Goal: Information Seeking & Learning: Learn about a topic

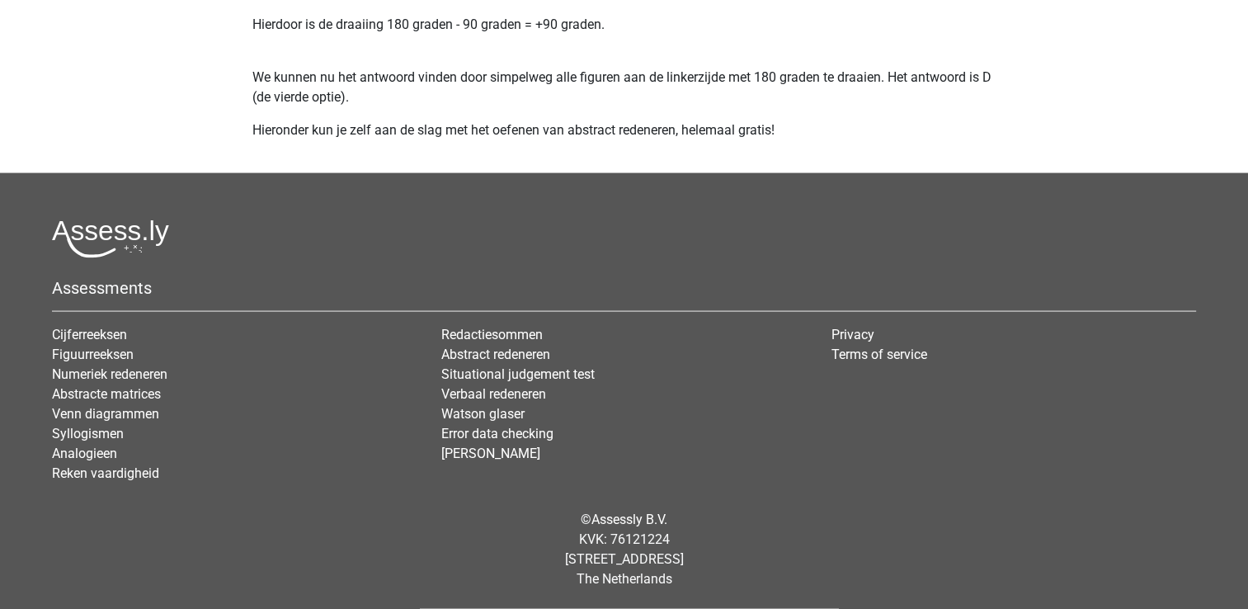
scroll to position [3238, 0]
click at [102, 331] on link "Cijferreeksen" at bounding box center [89, 335] width 75 height 16
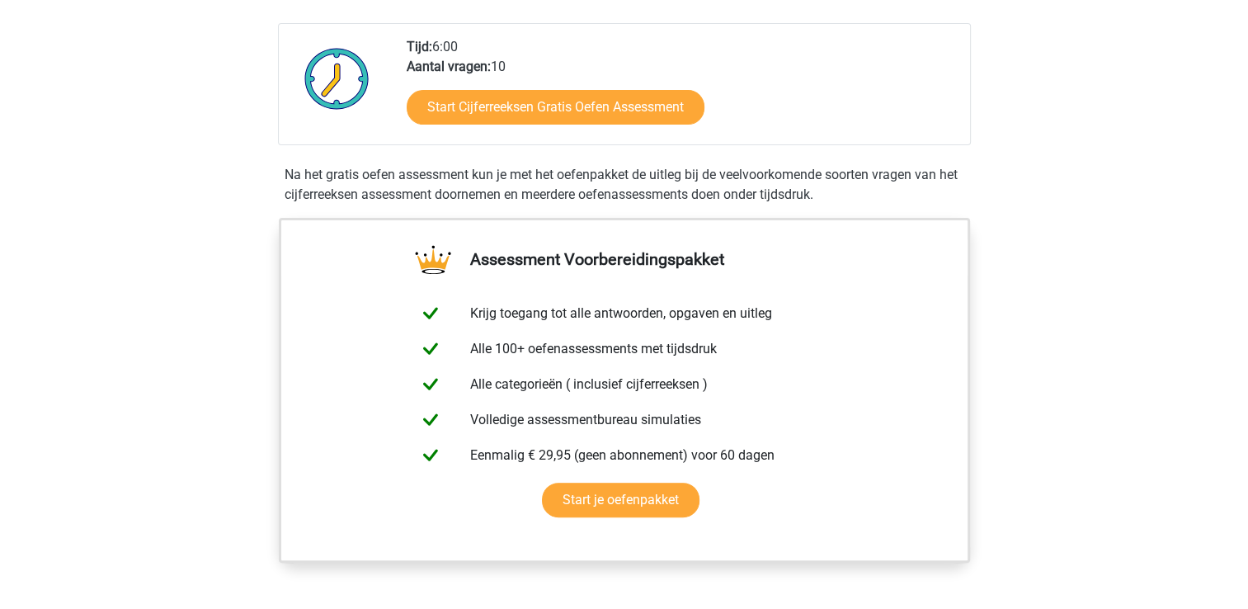
scroll to position [391, 0]
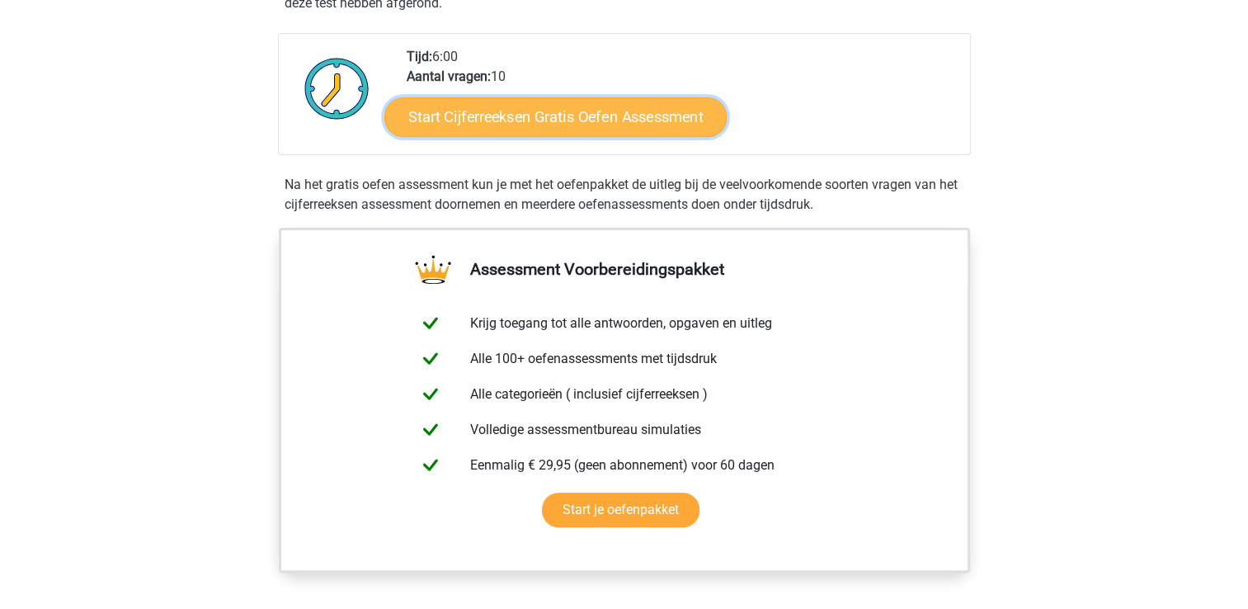
click at [583, 124] on link "Start Cijferreeksen Gratis Oefen Assessment" at bounding box center [555, 117] width 342 height 40
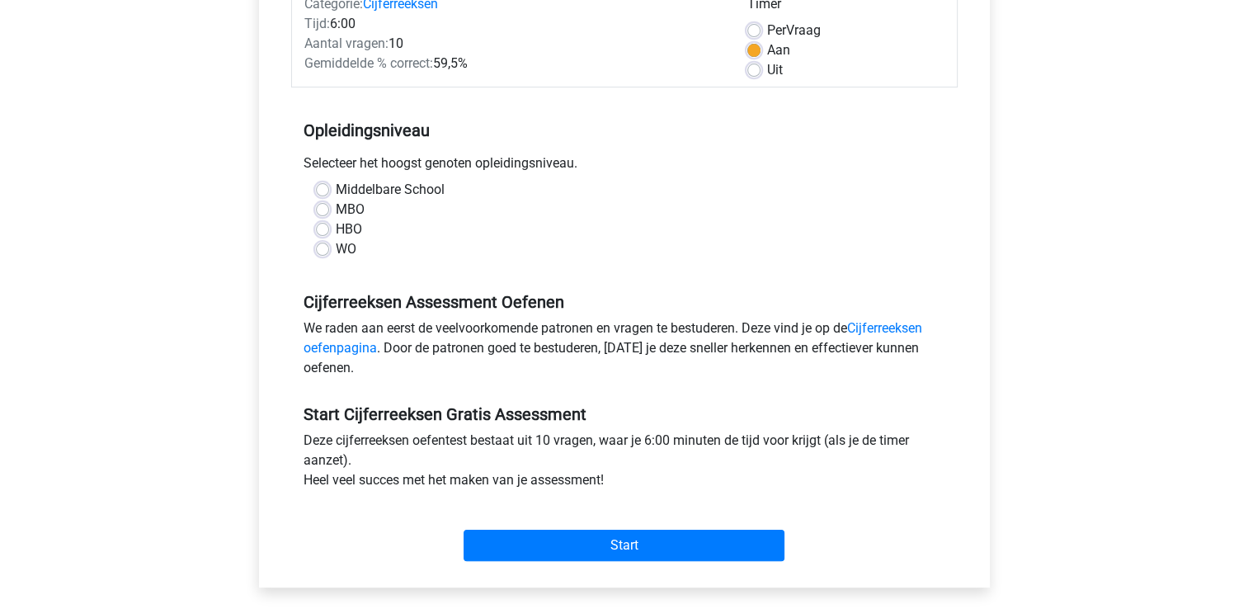
scroll to position [232, 0]
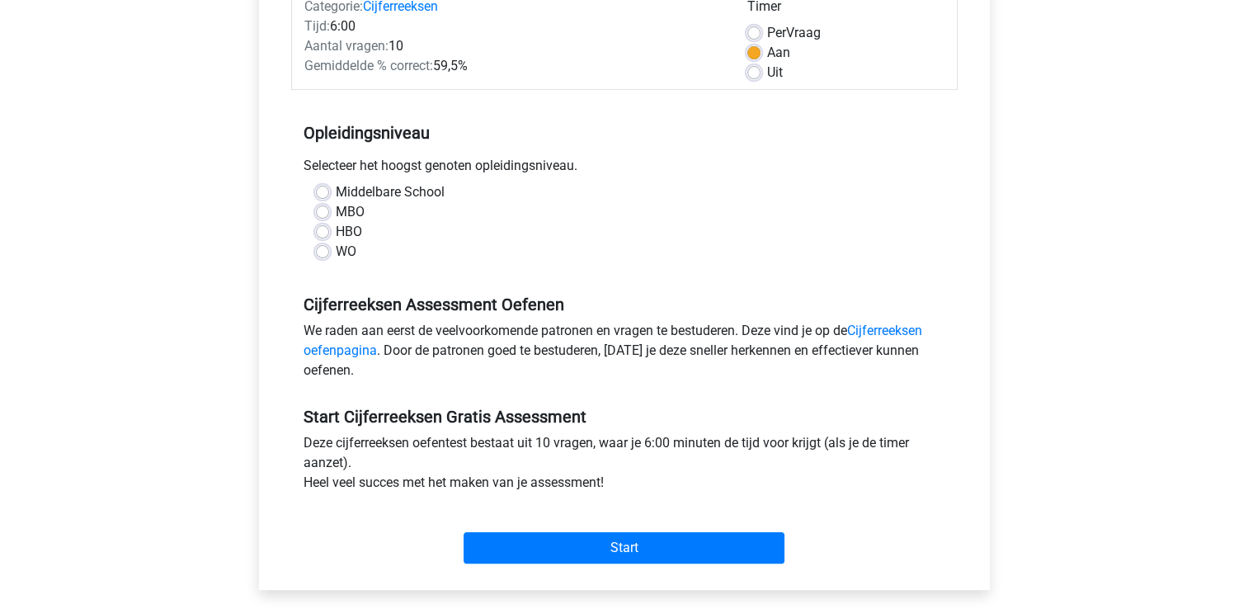
click at [329, 187] on div "Middelbare School" at bounding box center [624, 192] width 617 height 20
click at [336, 192] on label "Middelbare School" at bounding box center [390, 192] width 109 height 20
click at [323, 192] on input "Middelbare School" at bounding box center [322, 190] width 13 height 17
radio input "true"
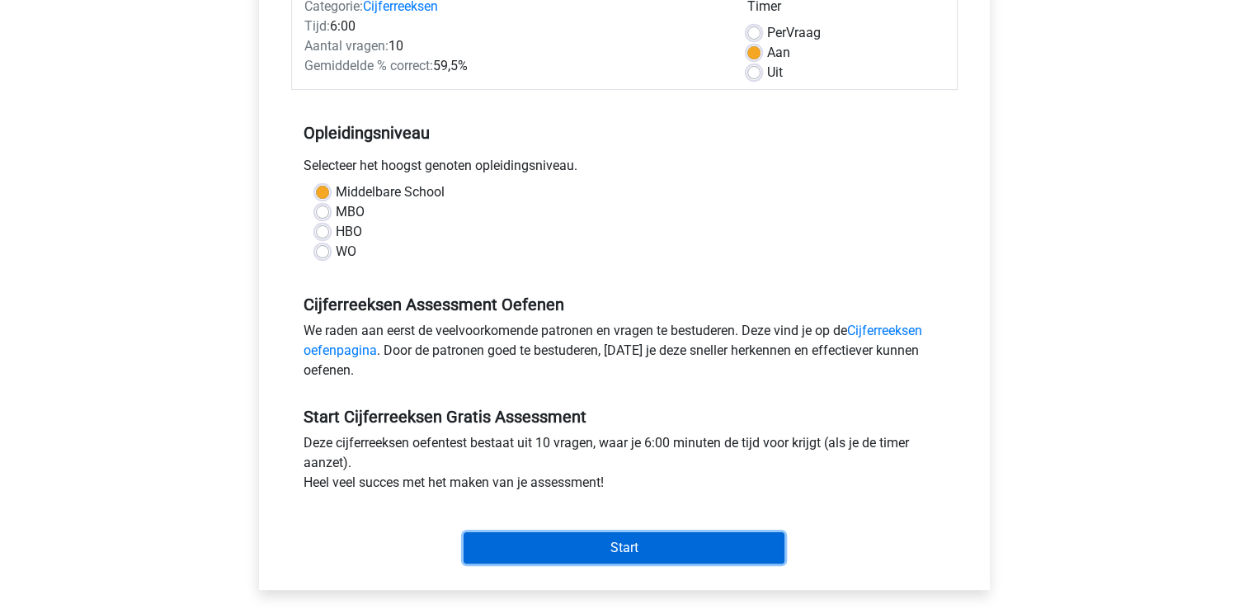
click at [594, 547] on input "Start" at bounding box center [624, 547] width 321 height 31
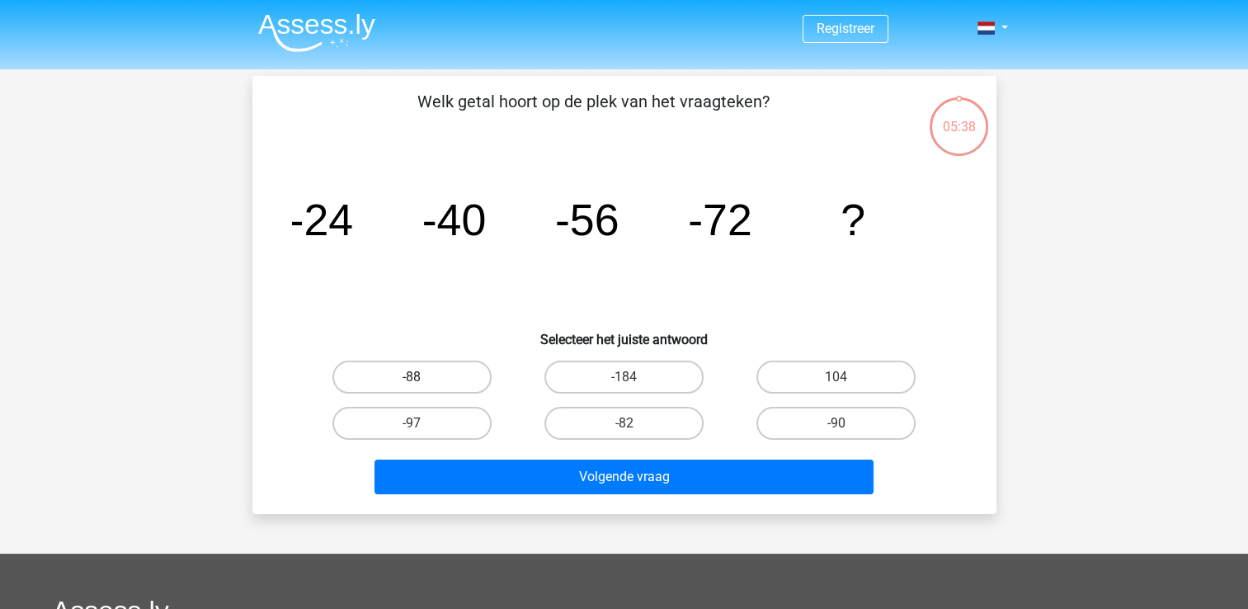
click at [439, 376] on label "-88" at bounding box center [412, 377] width 159 height 33
click at [422, 377] on input "-88" at bounding box center [417, 382] width 11 height 11
radio input "true"
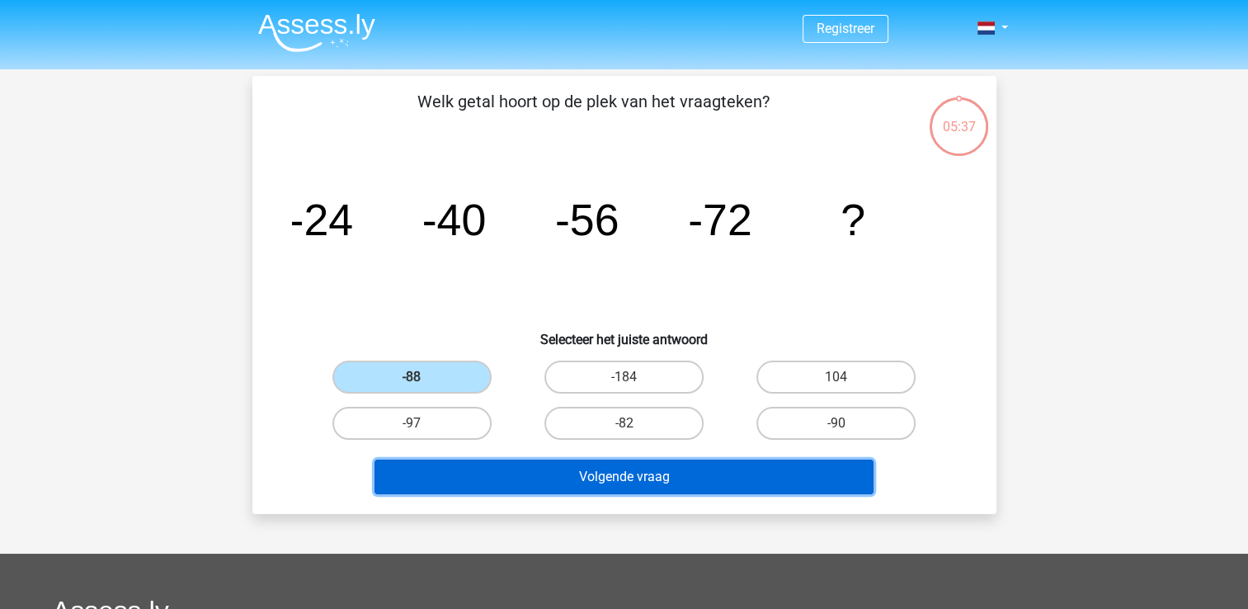
click at [583, 478] on button "Volgende vraag" at bounding box center [624, 477] width 499 height 35
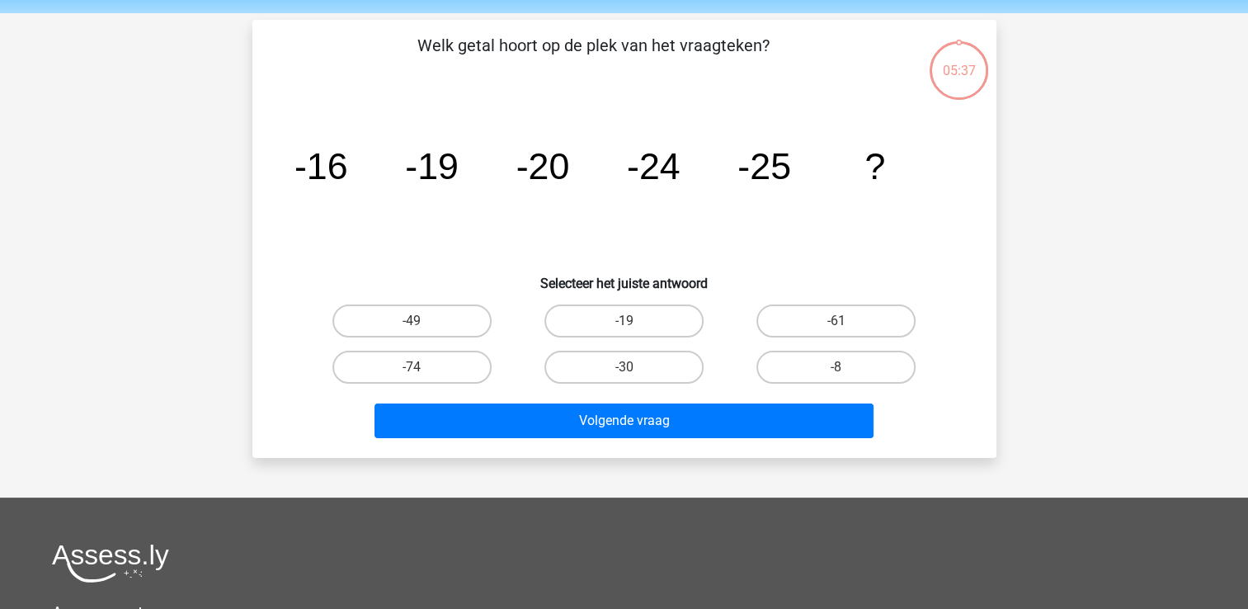
scroll to position [76, 0]
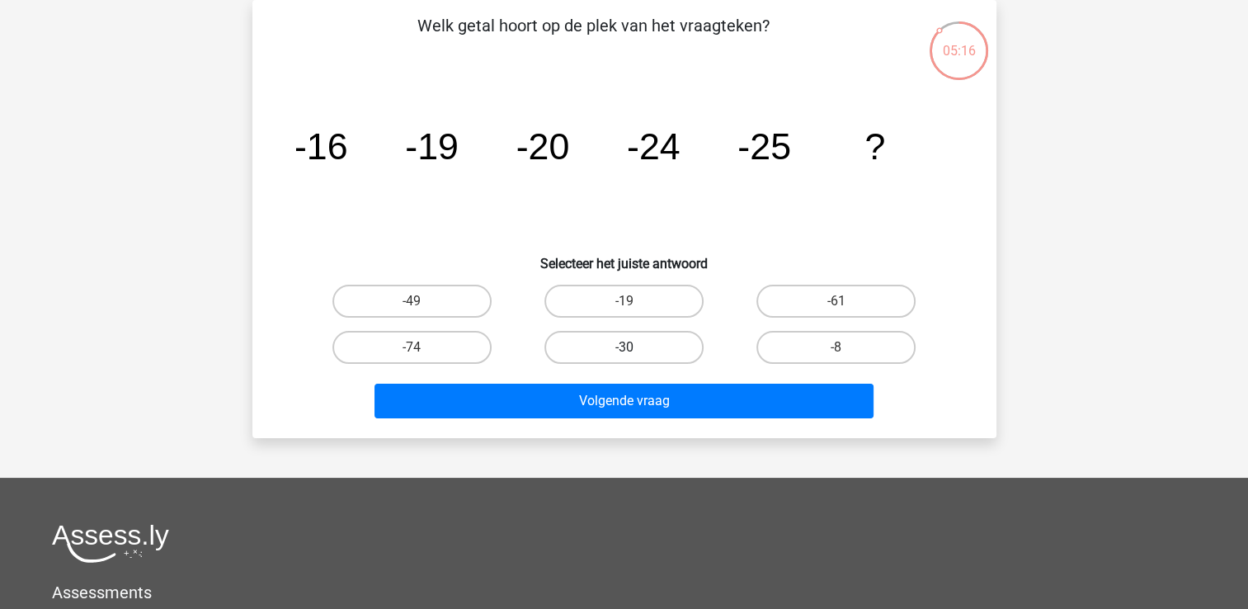
click at [623, 351] on label "-30" at bounding box center [624, 347] width 159 height 33
click at [624, 351] on input "-30" at bounding box center [629, 352] width 11 height 11
radio input "true"
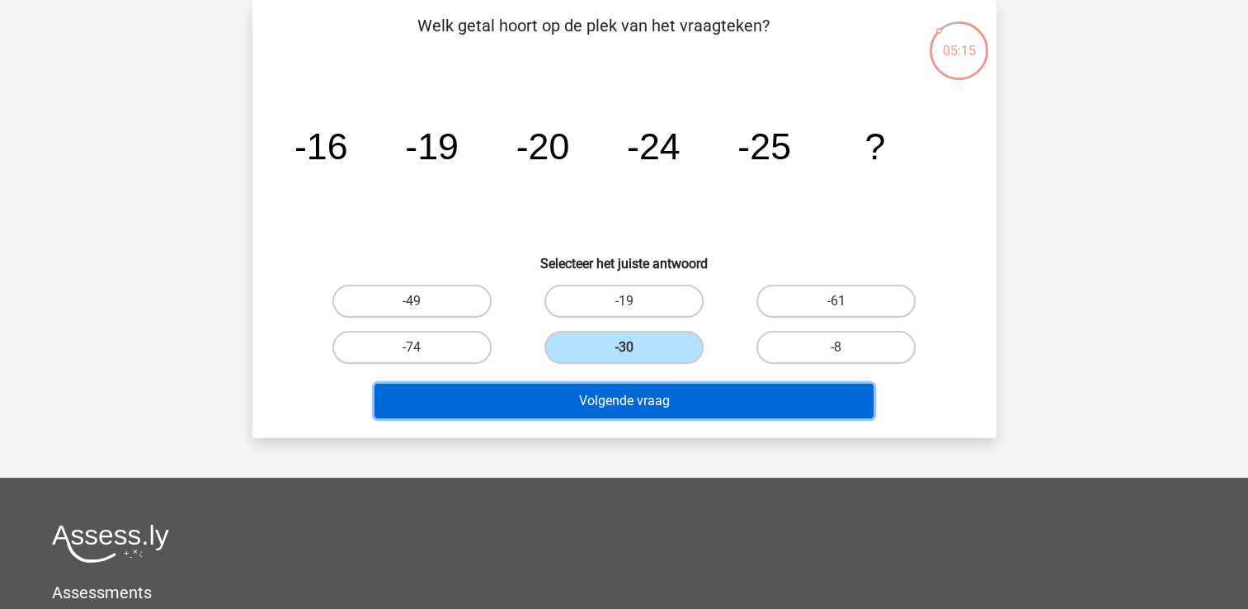
click at [623, 399] on button "Volgende vraag" at bounding box center [624, 401] width 499 height 35
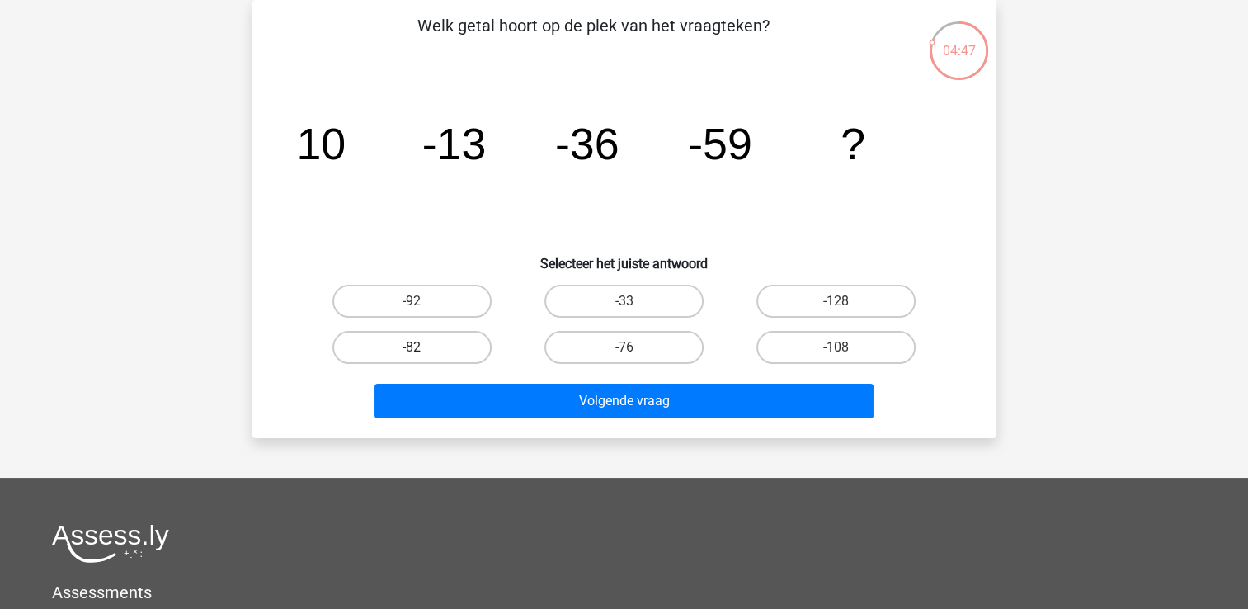
click at [465, 345] on label "-82" at bounding box center [412, 347] width 159 height 33
click at [422, 347] on input "-82" at bounding box center [417, 352] width 11 height 11
radio input "true"
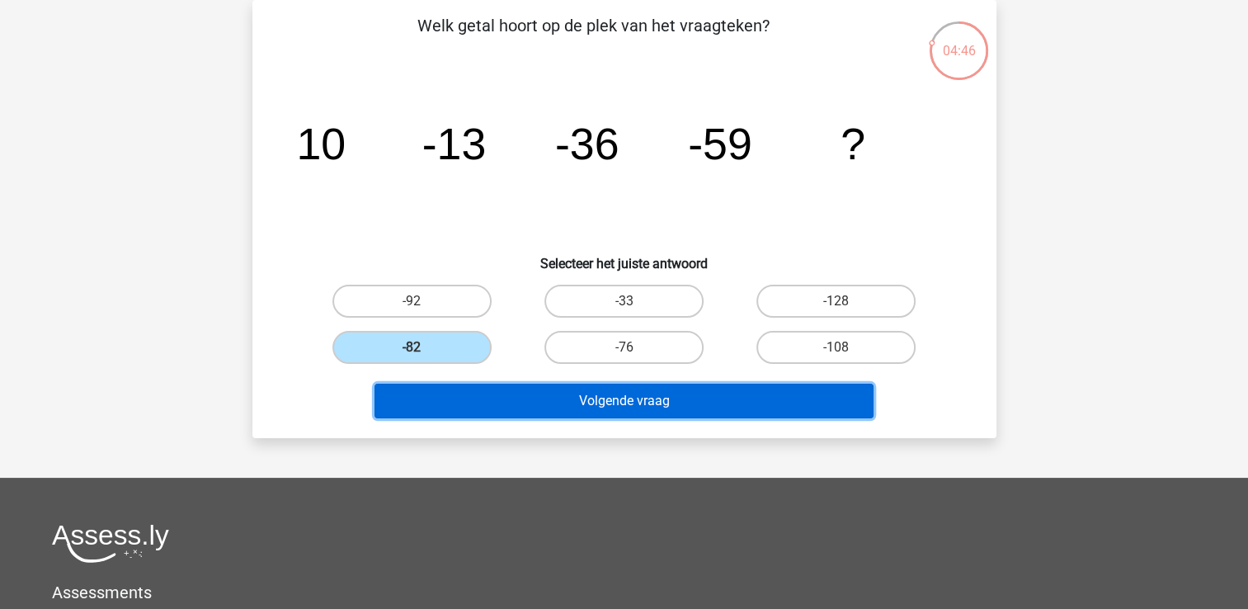
click at [552, 404] on button "Volgende vraag" at bounding box center [624, 401] width 499 height 35
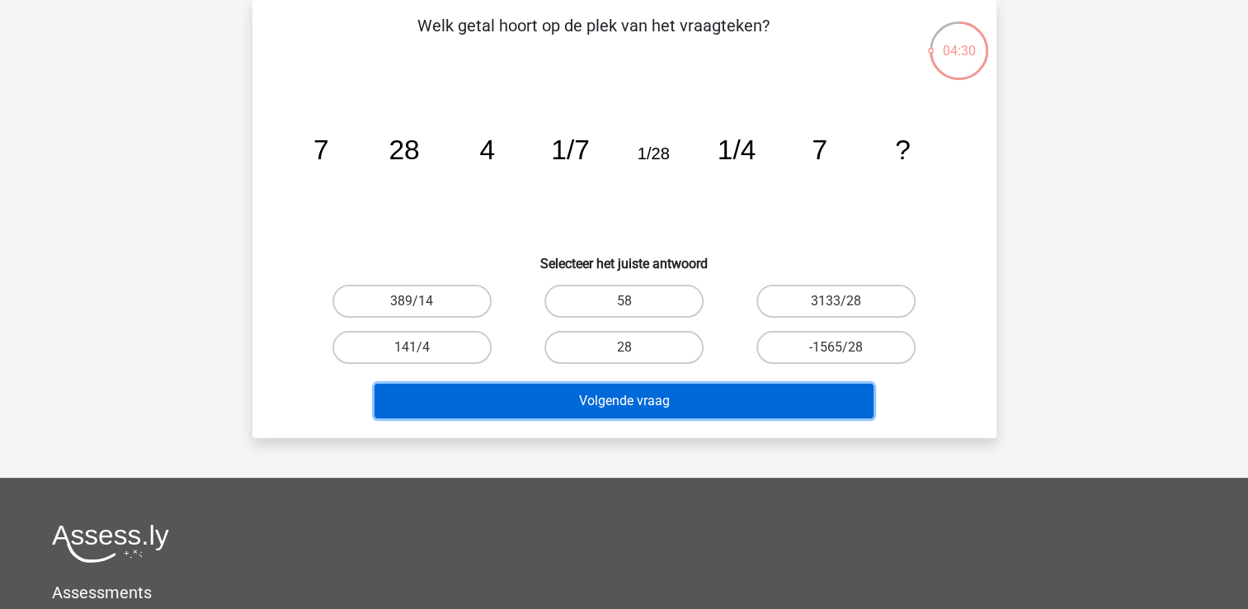
click at [600, 401] on button "Volgende vraag" at bounding box center [624, 401] width 499 height 35
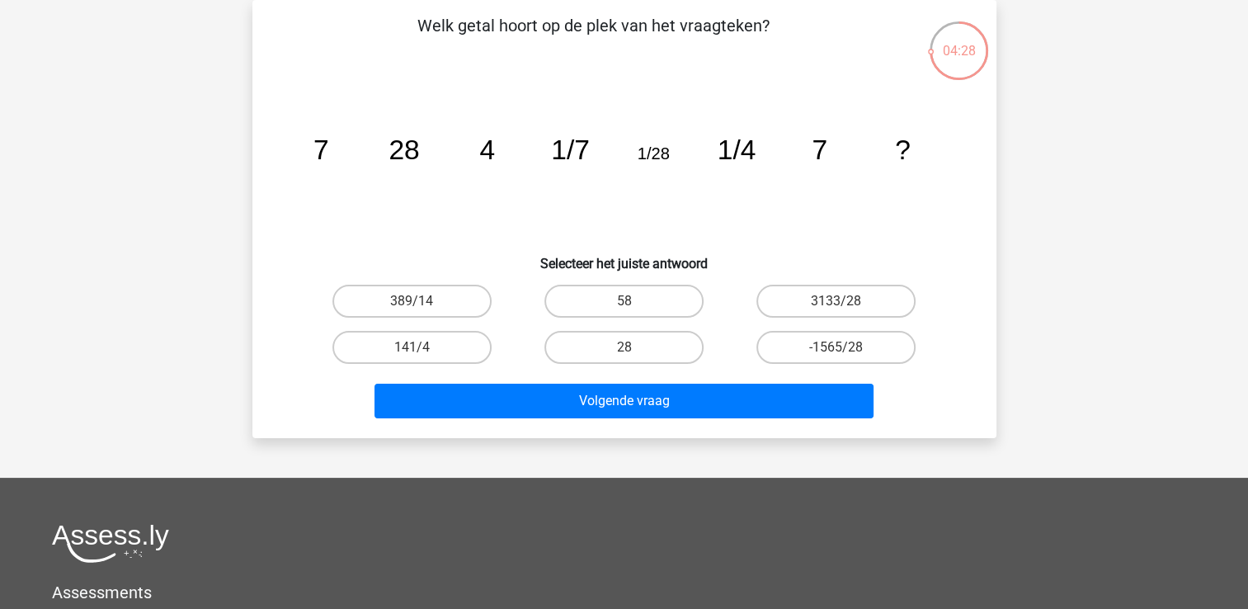
click at [521, 238] on icon "image/svg+xml 7 28 4 1/7 1/28 1/4 7 ?" at bounding box center [624, 159] width 665 height 167
click at [644, 349] on label "28" at bounding box center [624, 347] width 159 height 33
click at [634, 349] on input "28" at bounding box center [629, 352] width 11 height 11
radio input "true"
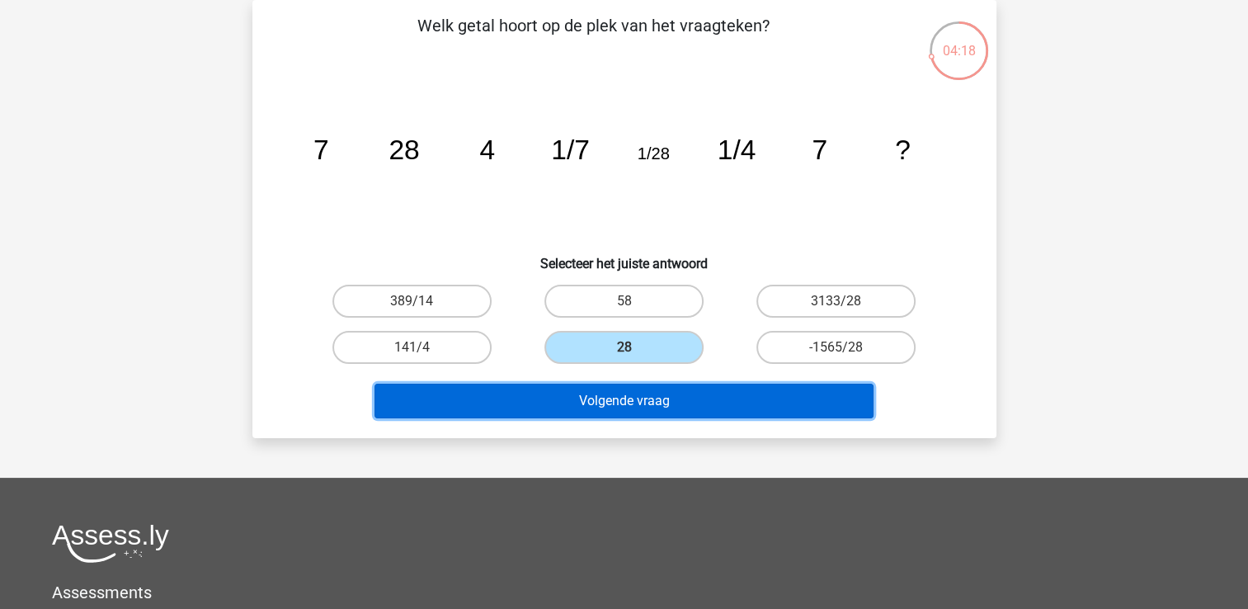
click at [624, 411] on button "Volgende vraag" at bounding box center [624, 401] width 499 height 35
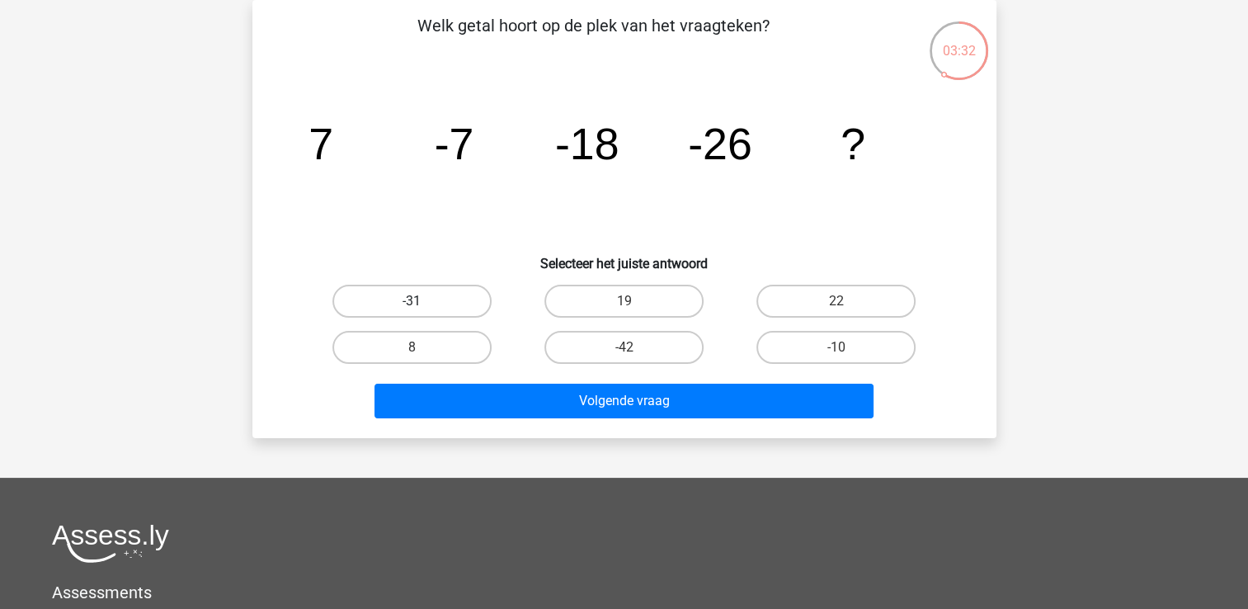
click at [431, 299] on label "-31" at bounding box center [412, 301] width 159 height 33
click at [422, 301] on input "-31" at bounding box center [417, 306] width 11 height 11
radio input "true"
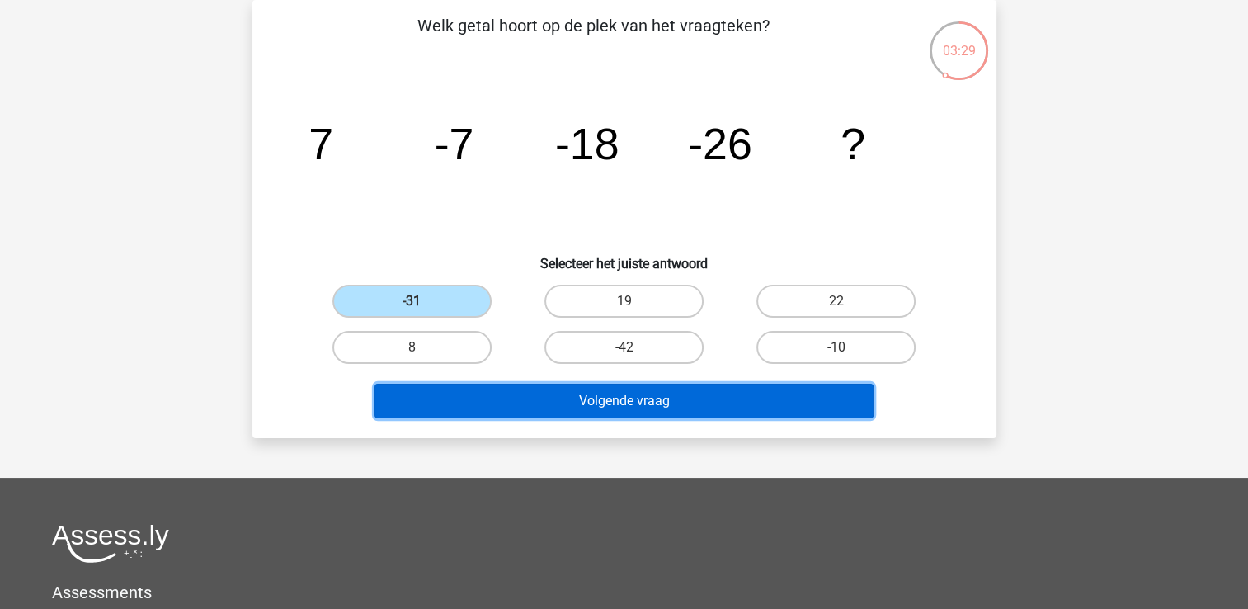
click at [594, 403] on button "Volgende vraag" at bounding box center [624, 401] width 499 height 35
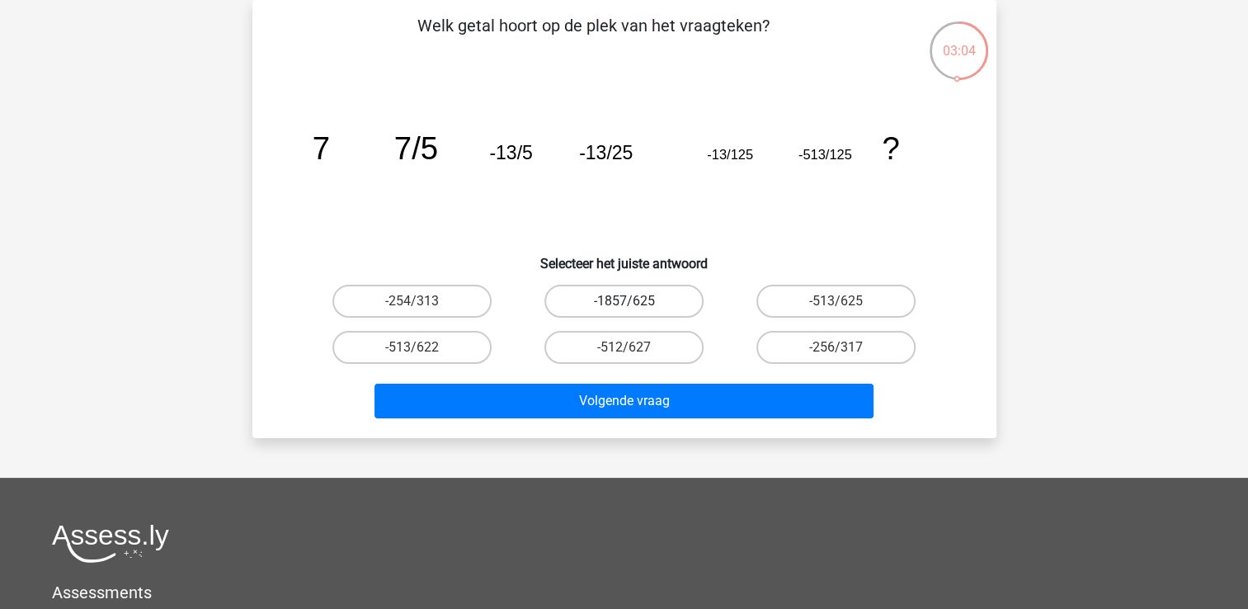
click at [647, 301] on label "-1857/625" at bounding box center [624, 301] width 159 height 33
click at [634, 301] on input "-1857/625" at bounding box center [629, 306] width 11 height 11
radio input "true"
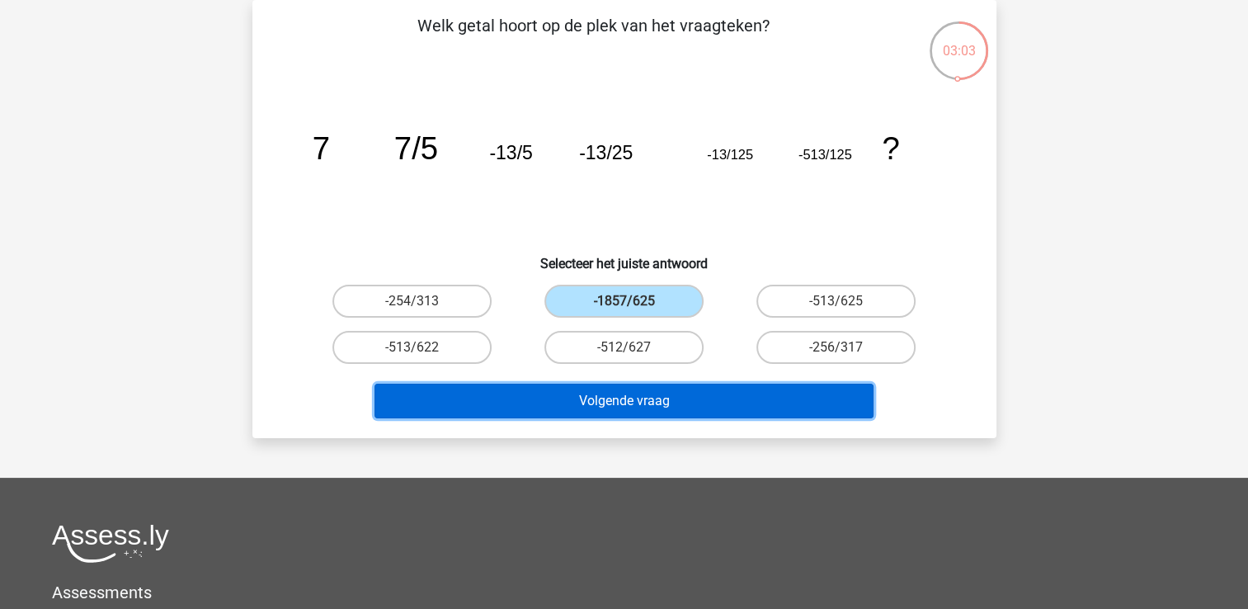
click at [626, 404] on button "Volgende vraag" at bounding box center [624, 401] width 499 height 35
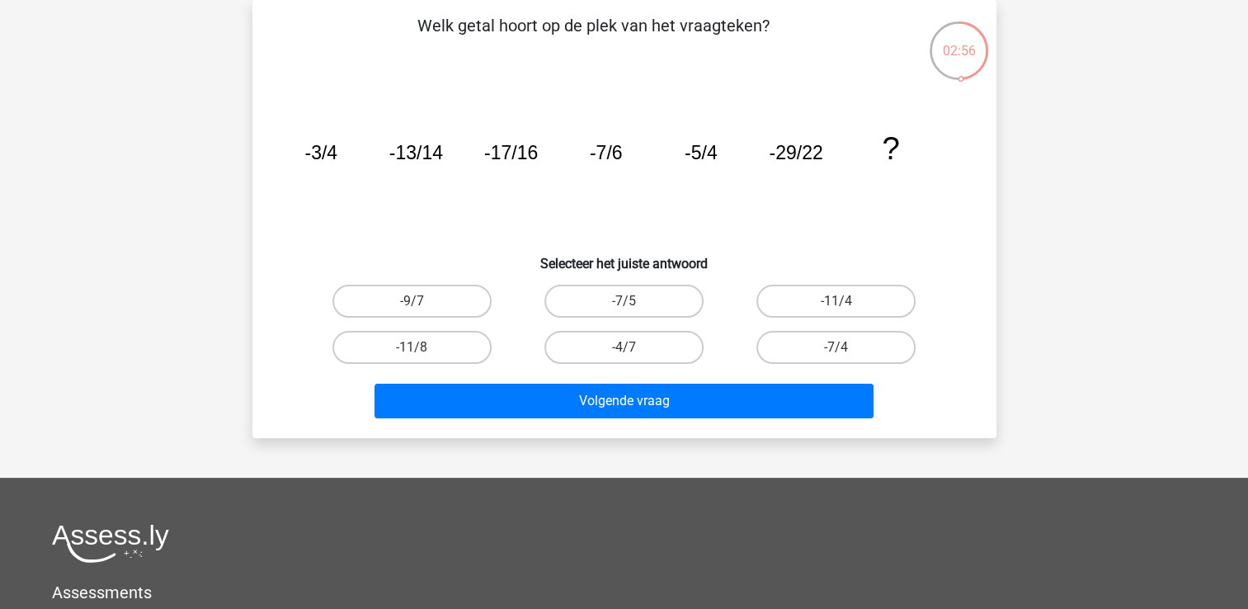
click at [837, 352] on input "-7/4" at bounding box center [842, 352] width 11 height 11
radio input "true"
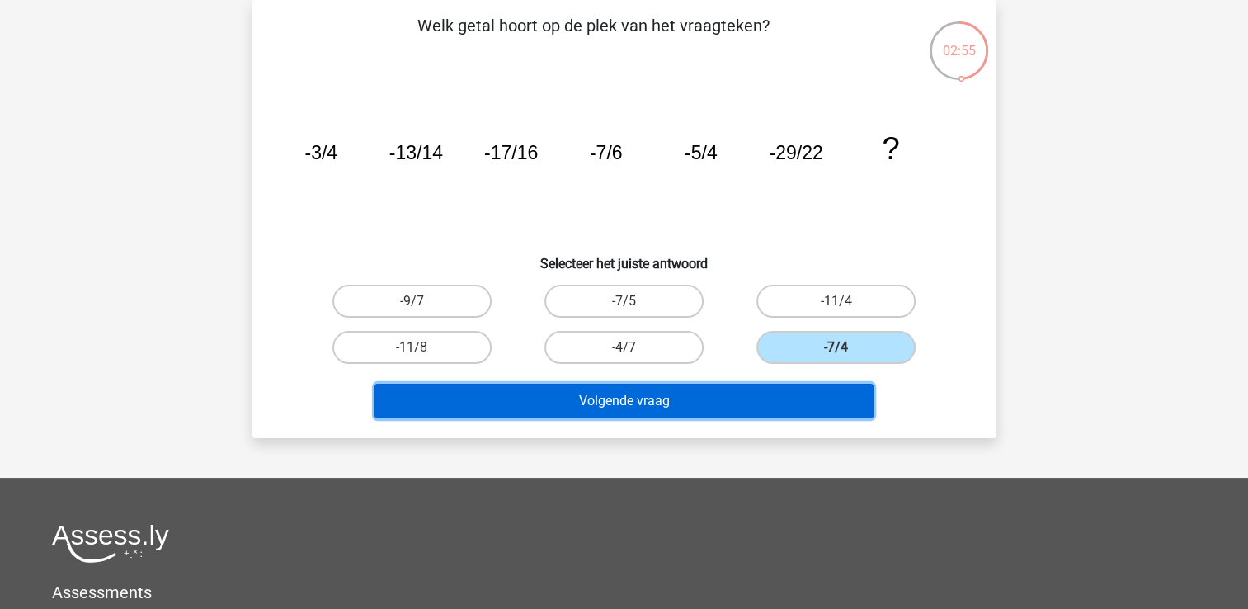
click at [781, 405] on button "Volgende vraag" at bounding box center [624, 401] width 499 height 35
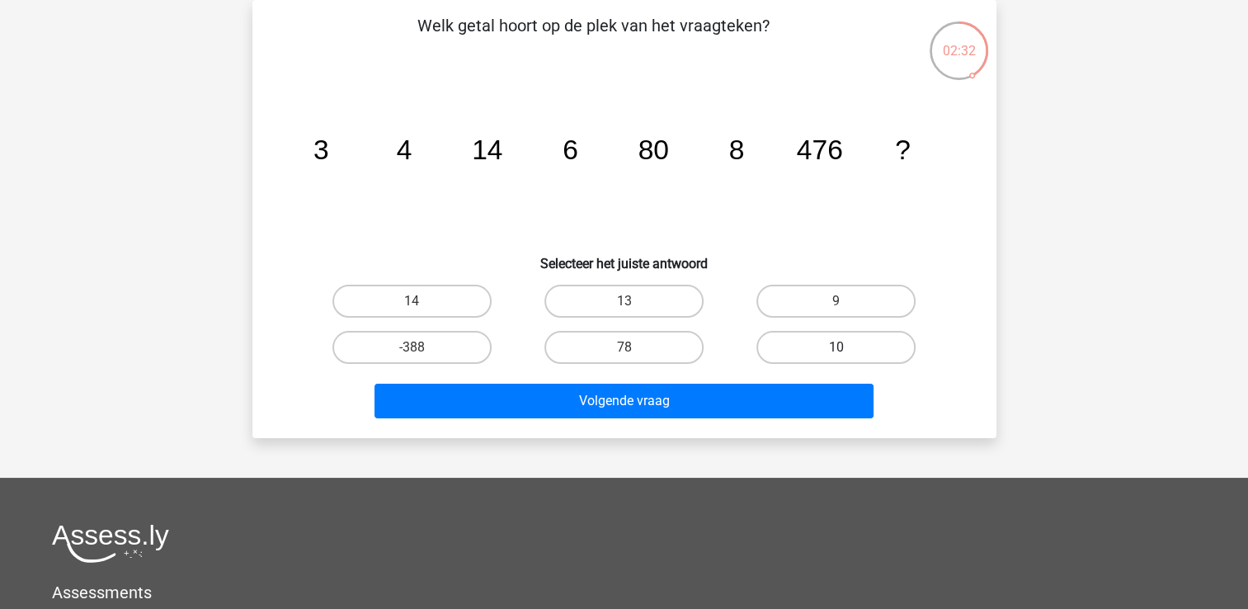
click at [828, 358] on label "10" at bounding box center [836, 347] width 159 height 33
click at [837, 358] on input "10" at bounding box center [842, 352] width 11 height 11
radio input "true"
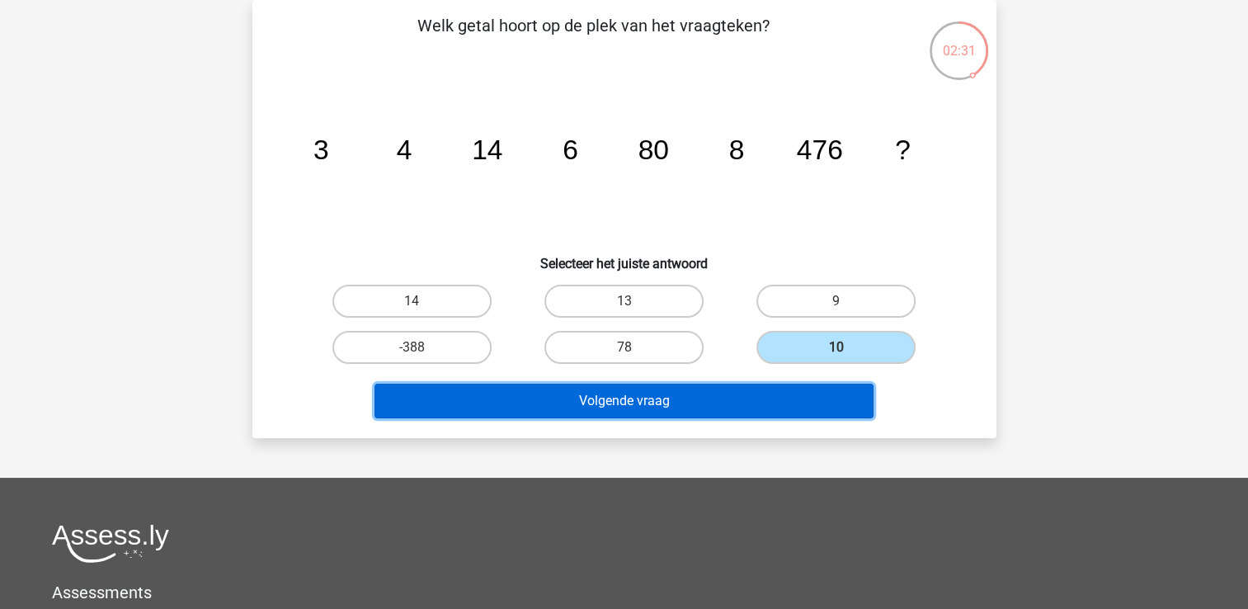
click at [788, 392] on button "Volgende vraag" at bounding box center [624, 401] width 499 height 35
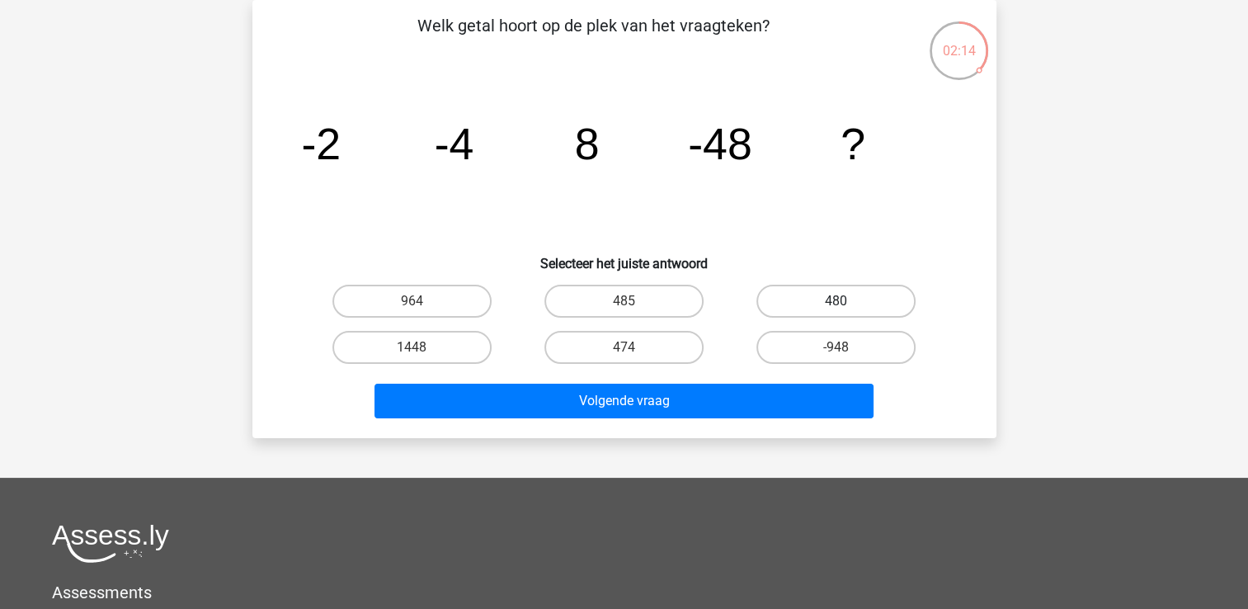
click at [833, 300] on label "480" at bounding box center [836, 301] width 159 height 33
click at [837, 301] on input "480" at bounding box center [842, 306] width 11 height 11
radio input "true"
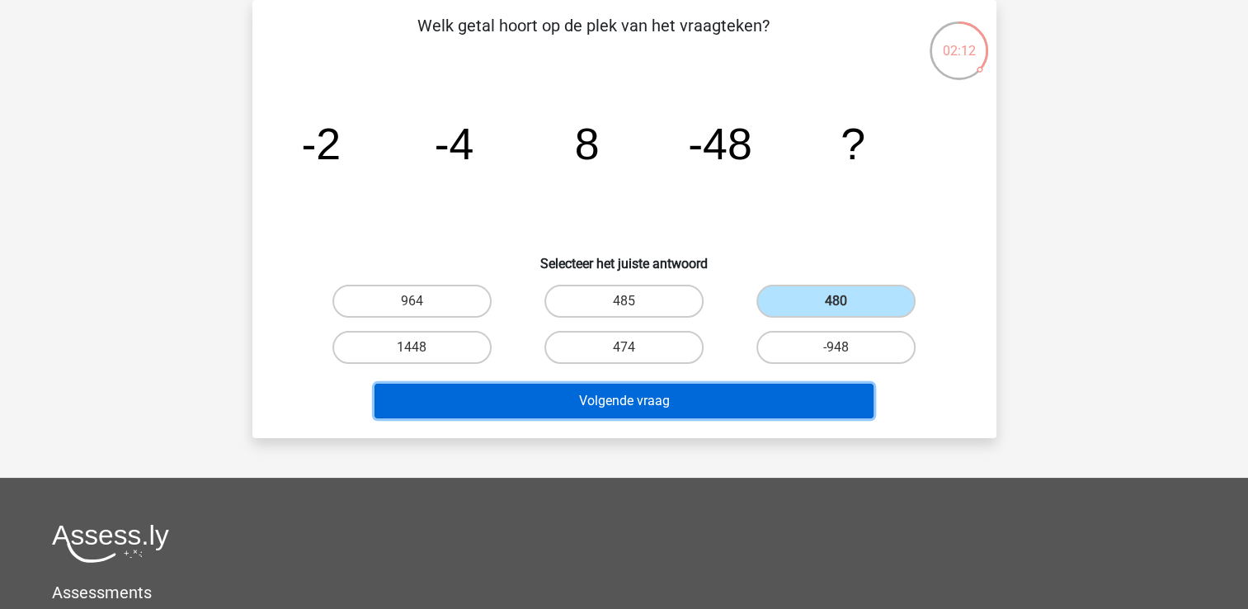
click at [758, 397] on button "Volgende vraag" at bounding box center [624, 401] width 499 height 35
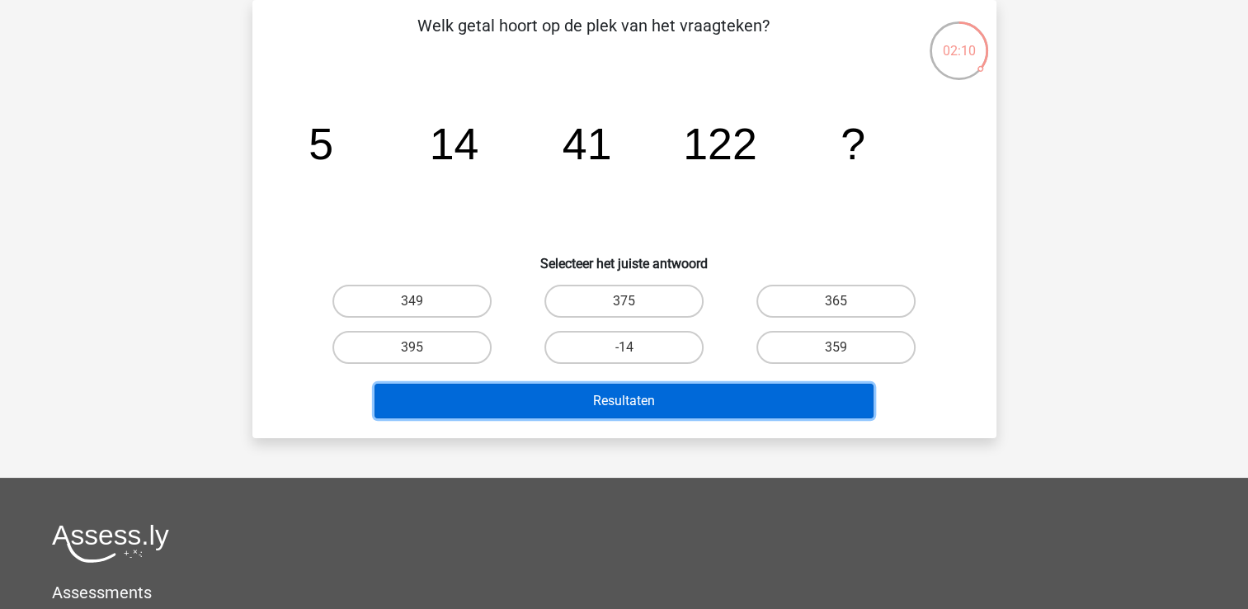
click at [758, 397] on button "Resultaten" at bounding box center [624, 401] width 499 height 35
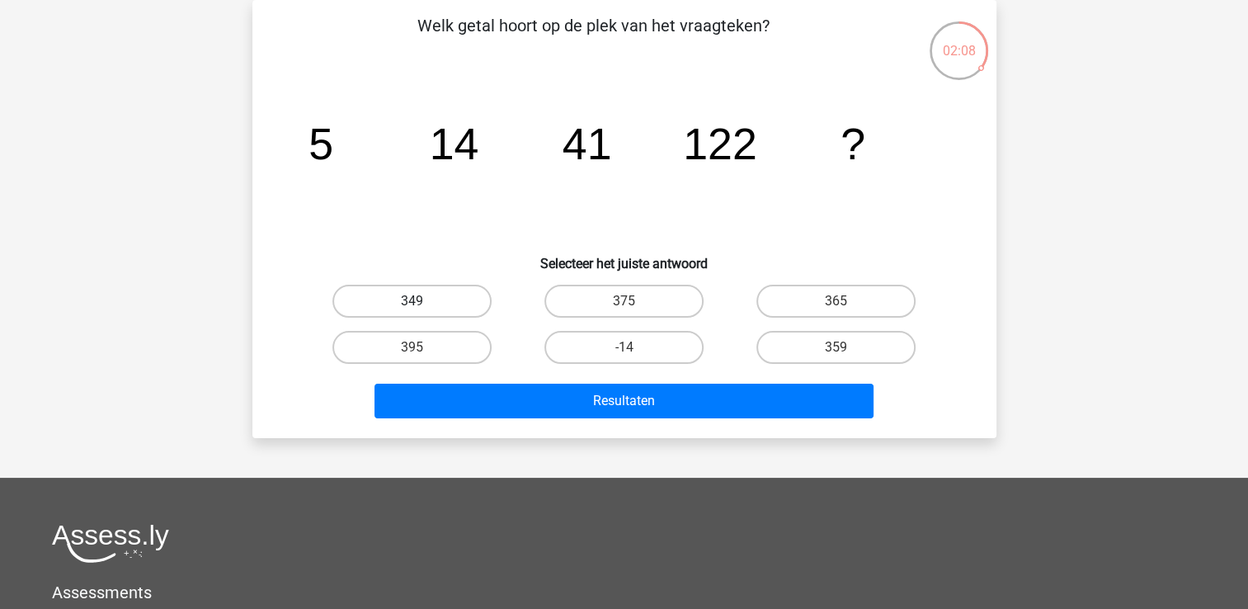
click at [432, 304] on label "349" at bounding box center [412, 301] width 159 height 33
click at [422, 304] on input "349" at bounding box center [417, 306] width 11 height 11
radio input "true"
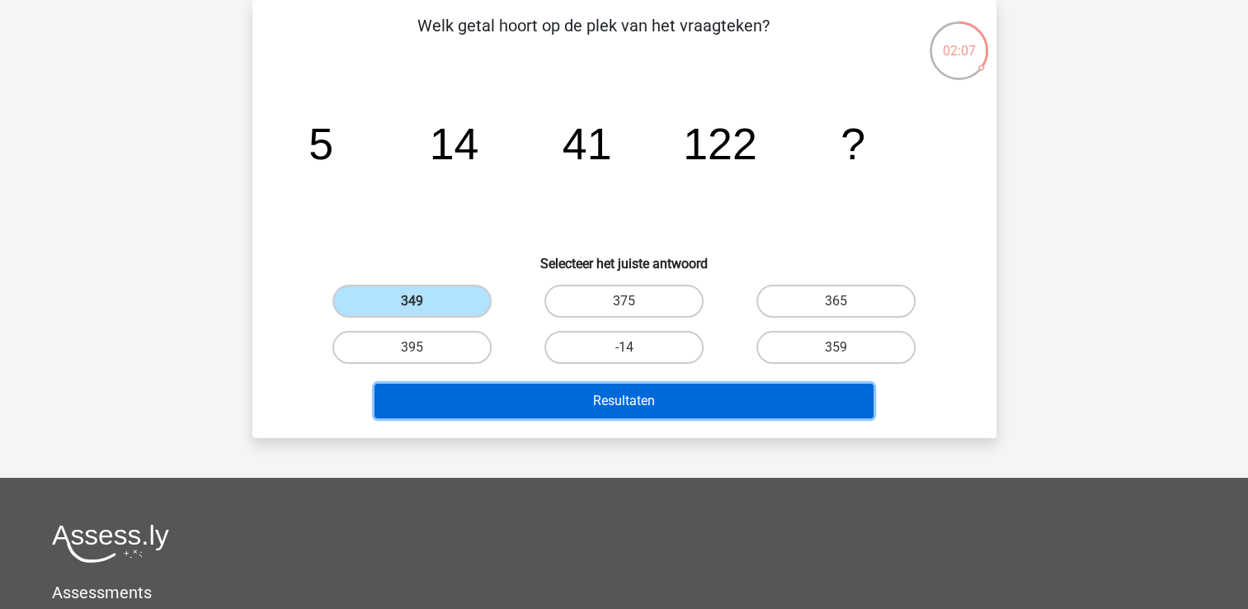
click at [495, 392] on button "Resultaten" at bounding box center [624, 401] width 499 height 35
click at [561, 399] on button "Resultaten" at bounding box center [624, 401] width 499 height 35
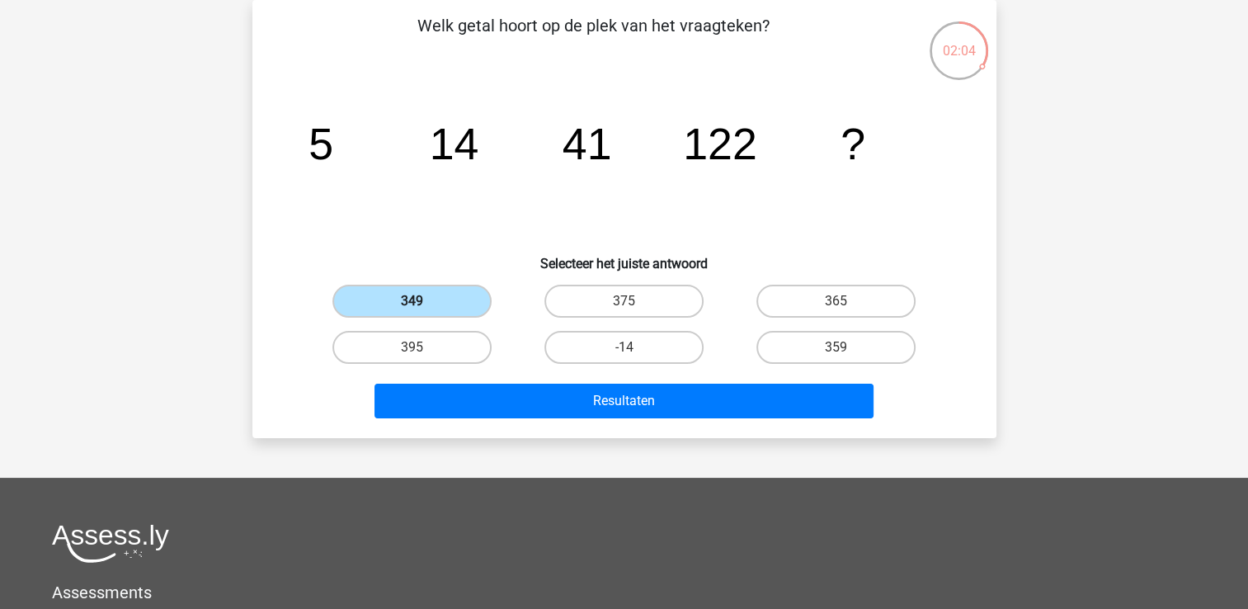
click at [429, 299] on label "349" at bounding box center [412, 301] width 159 height 33
click at [422, 301] on input "349" at bounding box center [417, 306] width 11 height 11
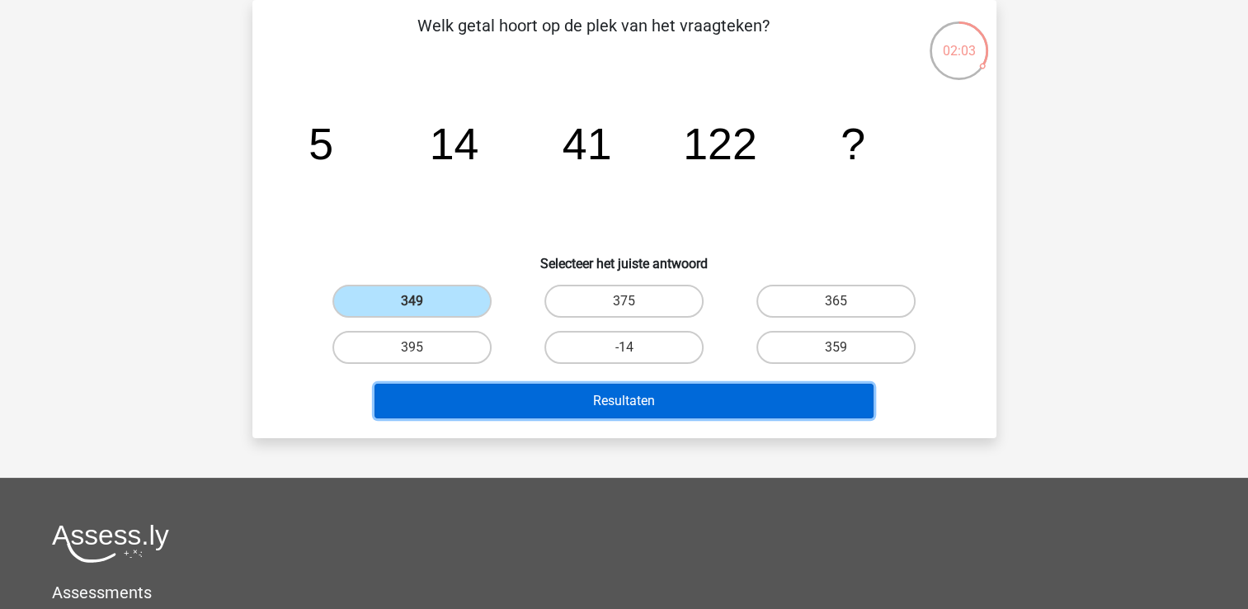
click at [604, 400] on button "Resultaten" at bounding box center [624, 401] width 499 height 35
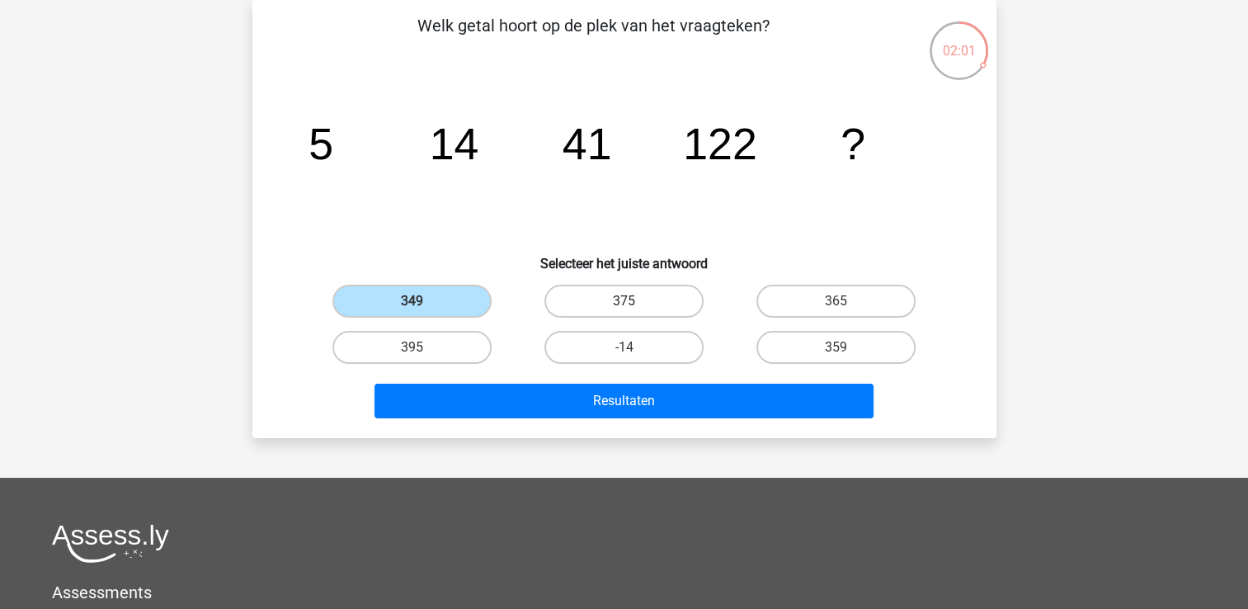
click at [619, 296] on label "375" at bounding box center [624, 301] width 159 height 33
click at [624, 301] on input "375" at bounding box center [629, 306] width 11 height 11
radio input "true"
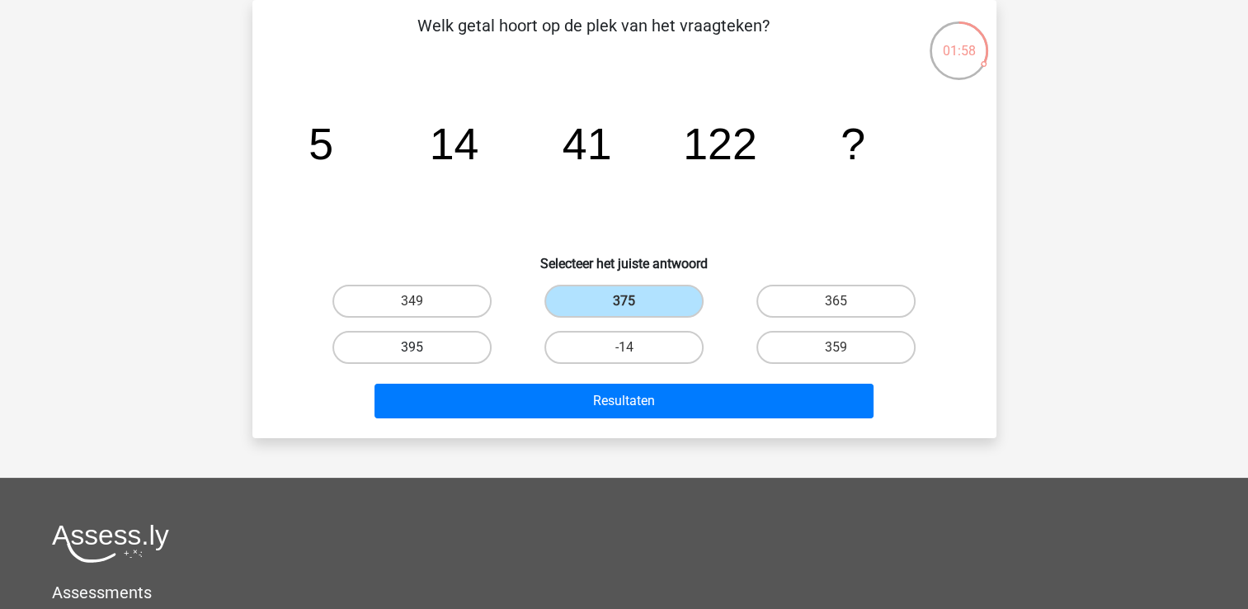
click at [435, 352] on label "395" at bounding box center [412, 347] width 159 height 33
click at [422, 352] on input "395" at bounding box center [417, 352] width 11 height 11
radio input "true"
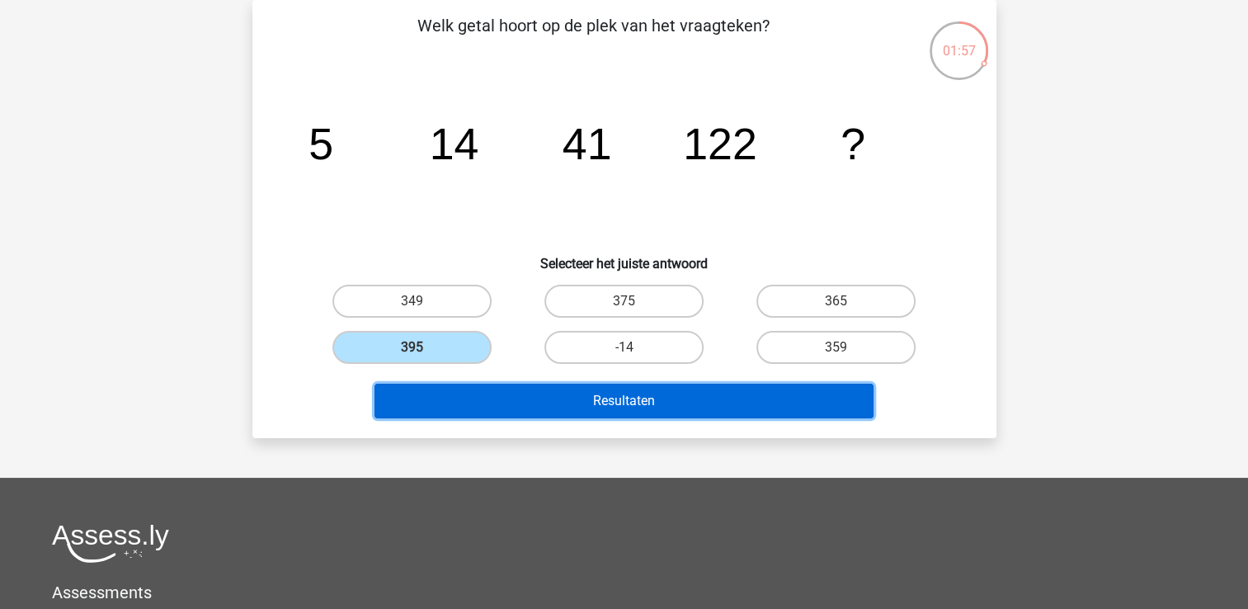
click at [542, 408] on button "Resultaten" at bounding box center [624, 401] width 499 height 35
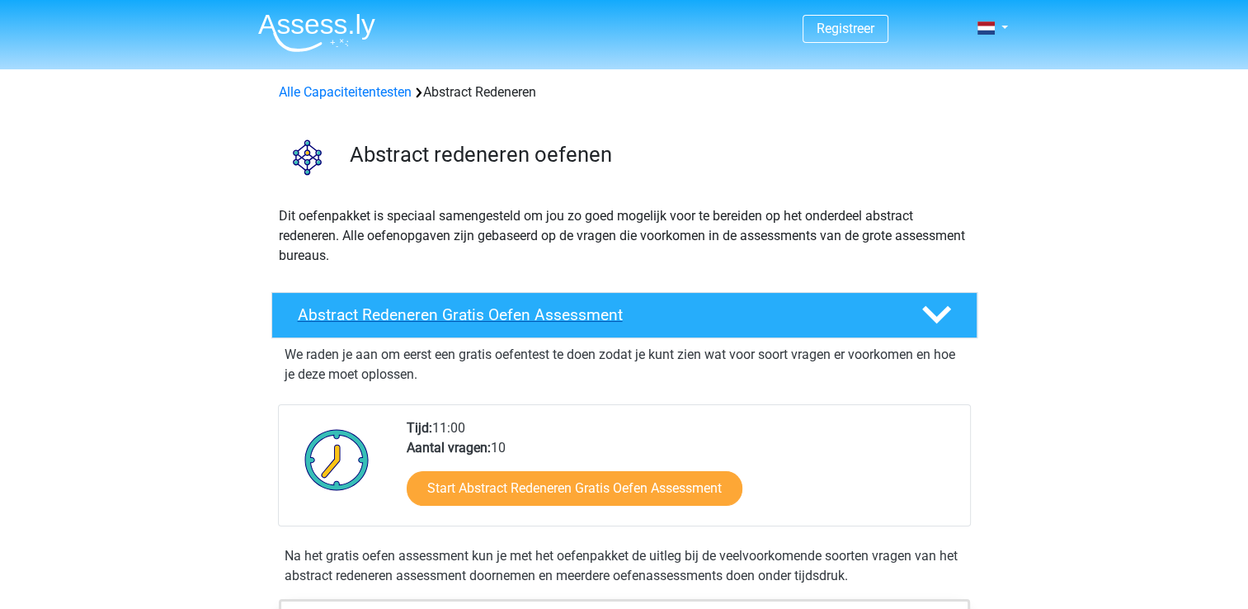
click at [726, 305] on h4 "Abstract Redeneren Gratis Oefen Assessment" at bounding box center [596, 314] width 597 height 19
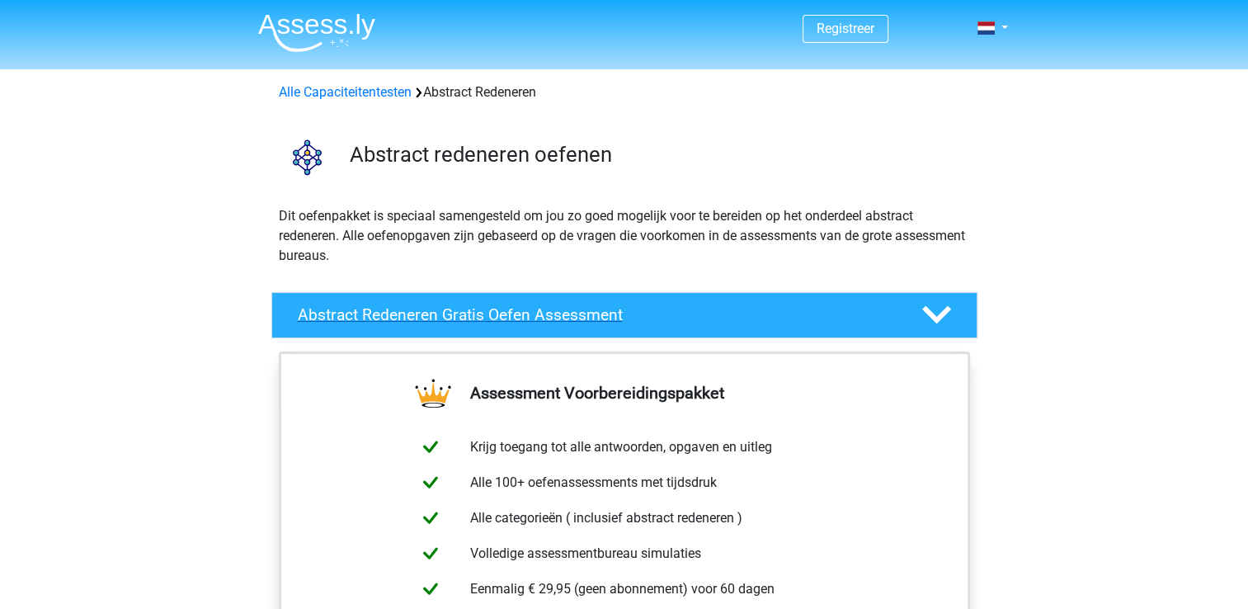
click at [726, 305] on h4 "Abstract Redeneren Gratis Oefen Assessment" at bounding box center [596, 314] width 597 height 19
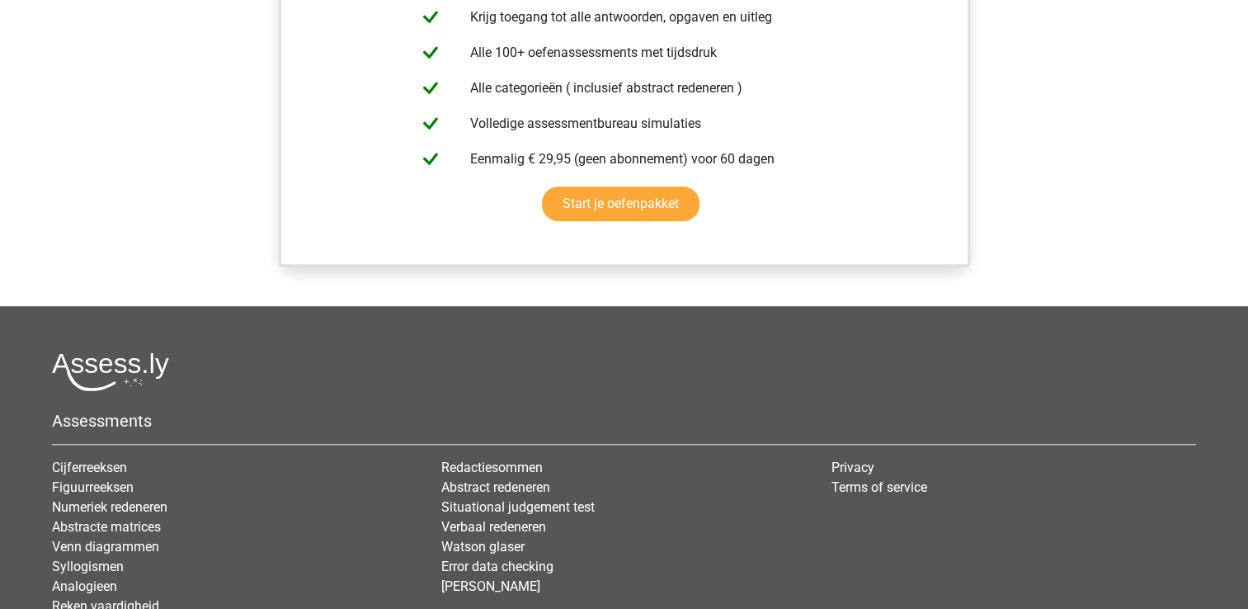
scroll to position [1248, 0]
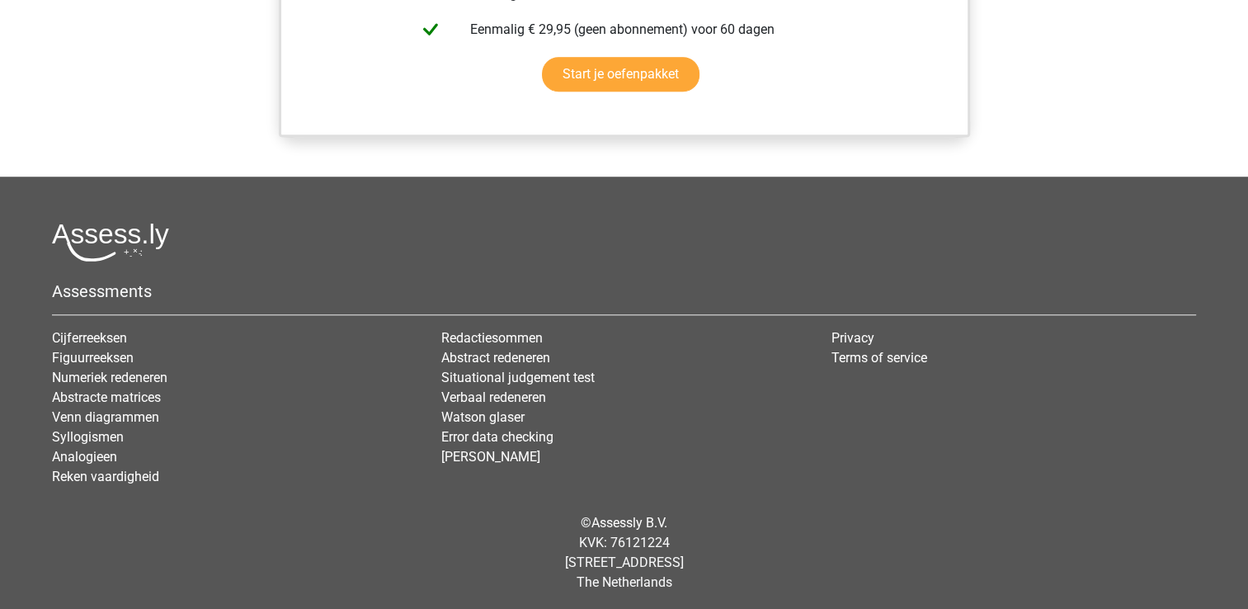
click at [91, 364] on li "Figuurreeksen" at bounding box center [234, 358] width 365 height 20
click at [97, 351] on link "Figuurreeksen" at bounding box center [93, 358] width 82 height 16
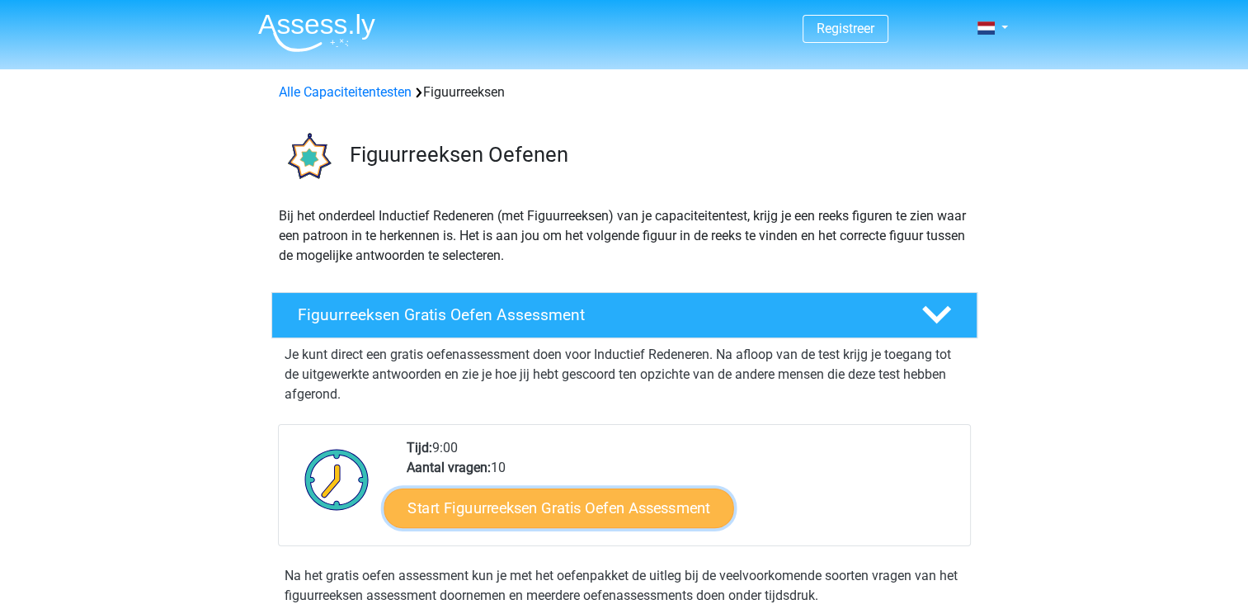
click at [618, 503] on link "Start Figuurreeksen Gratis Oefen Assessment" at bounding box center [559, 508] width 350 height 40
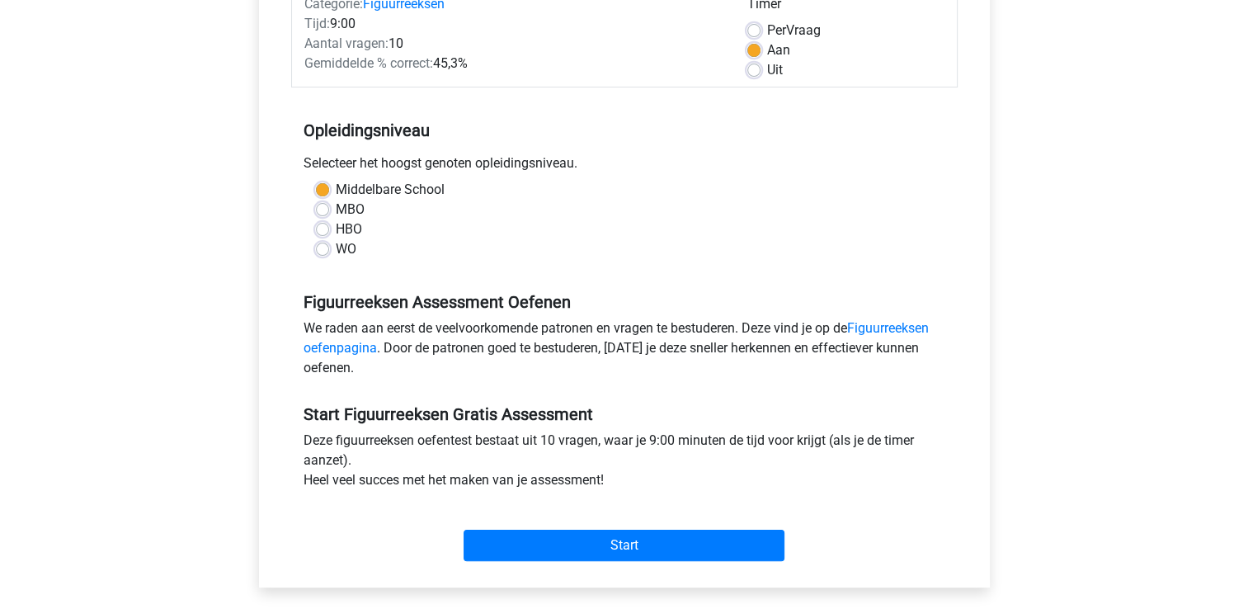
scroll to position [235, 0]
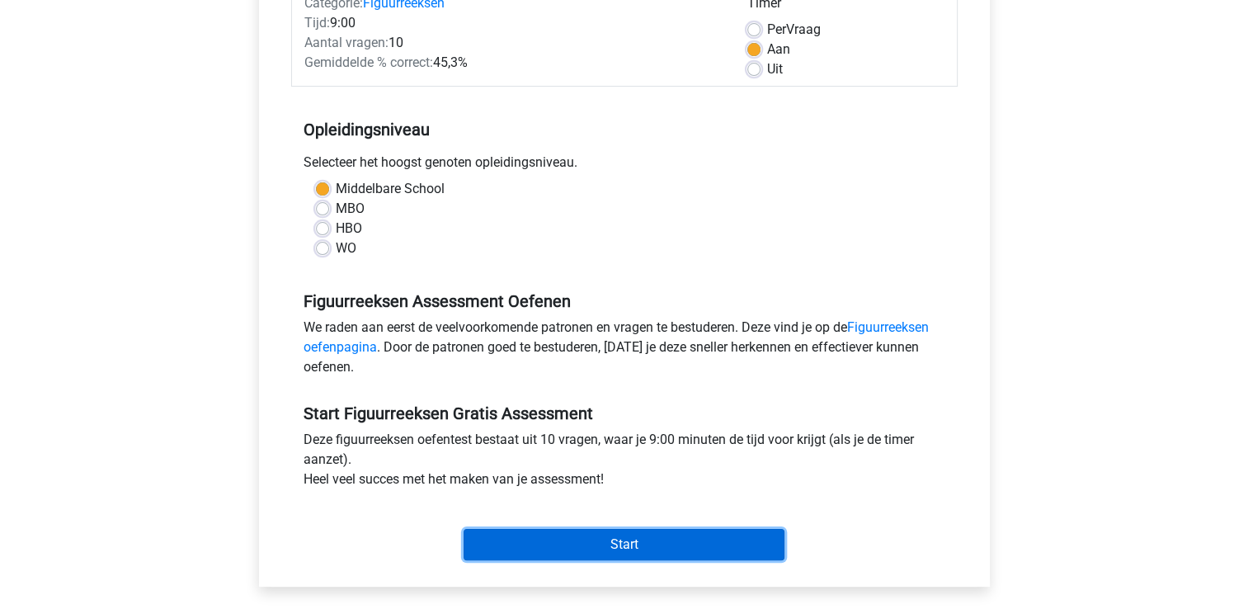
click at [601, 547] on input "Start" at bounding box center [624, 544] width 321 height 31
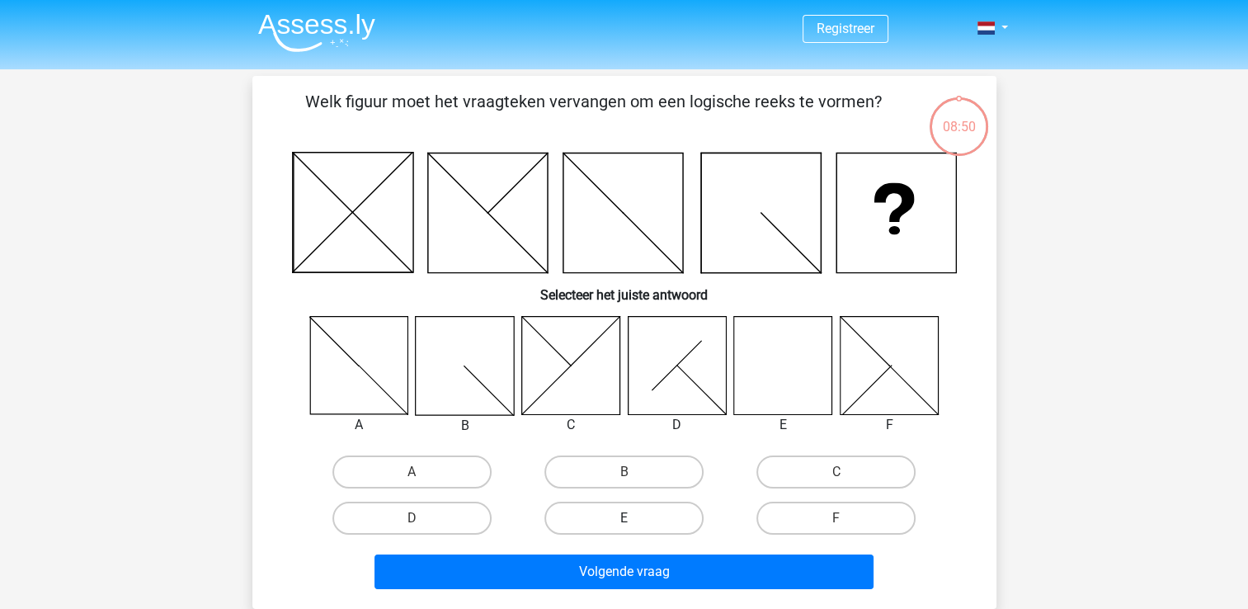
click at [601, 527] on label "E" at bounding box center [624, 518] width 159 height 33
click at [624, 527] on input "E" at bounding box center [629, 523] width 11 height 11
radio input "true"
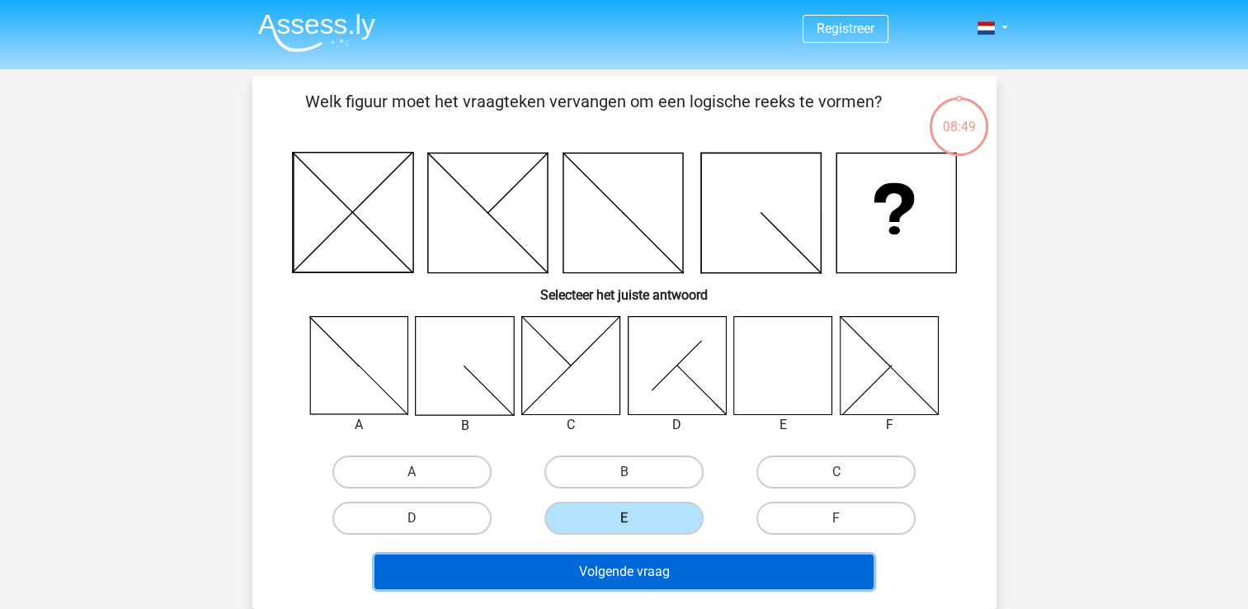
click at [625, 567] on button "Volgende vraag" at bounding box center [624, 571] width 499 height 35
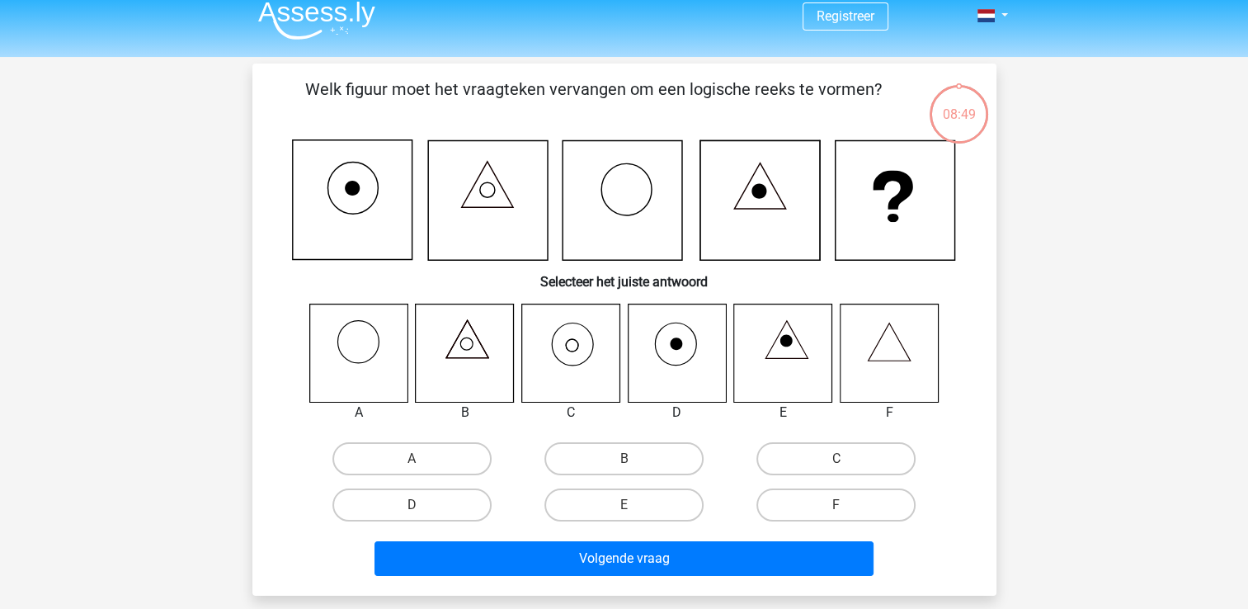
scroll to position [76, 0]
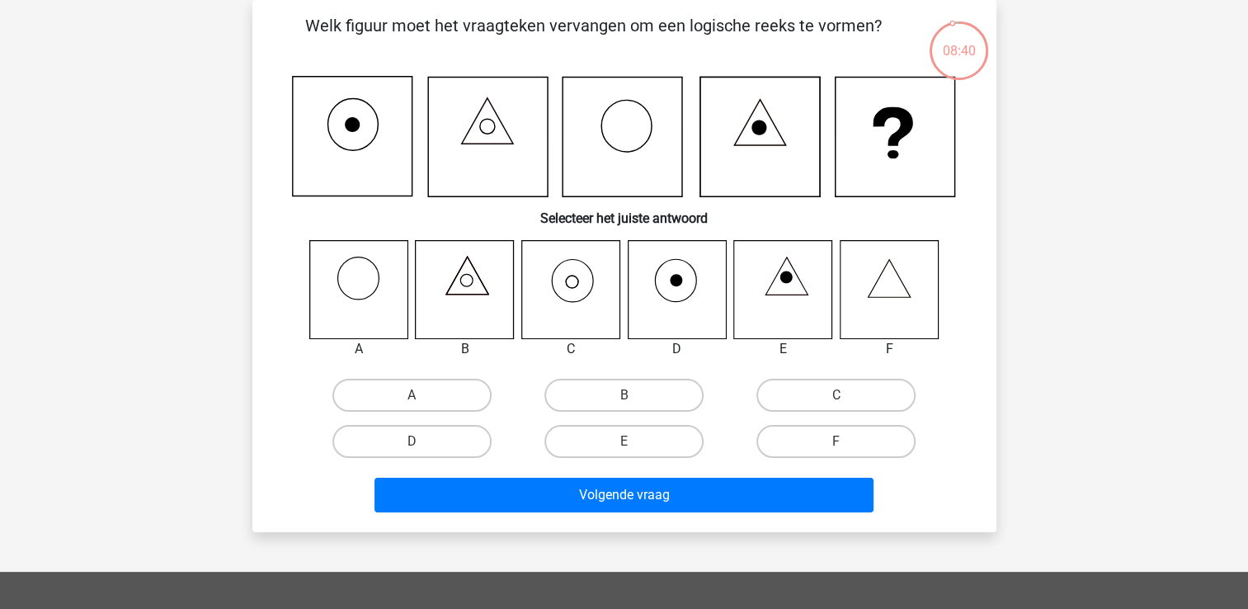
click at [564, 300] on icon at bounding box center [572, 280] width 41 height 43
click at [832, 393] on label "C" at bounding box center [836, 395] width 159 height 33
click at [837, 395] on input "C" at bounding box center [842, 400] width 11 height 11
radio input "true"
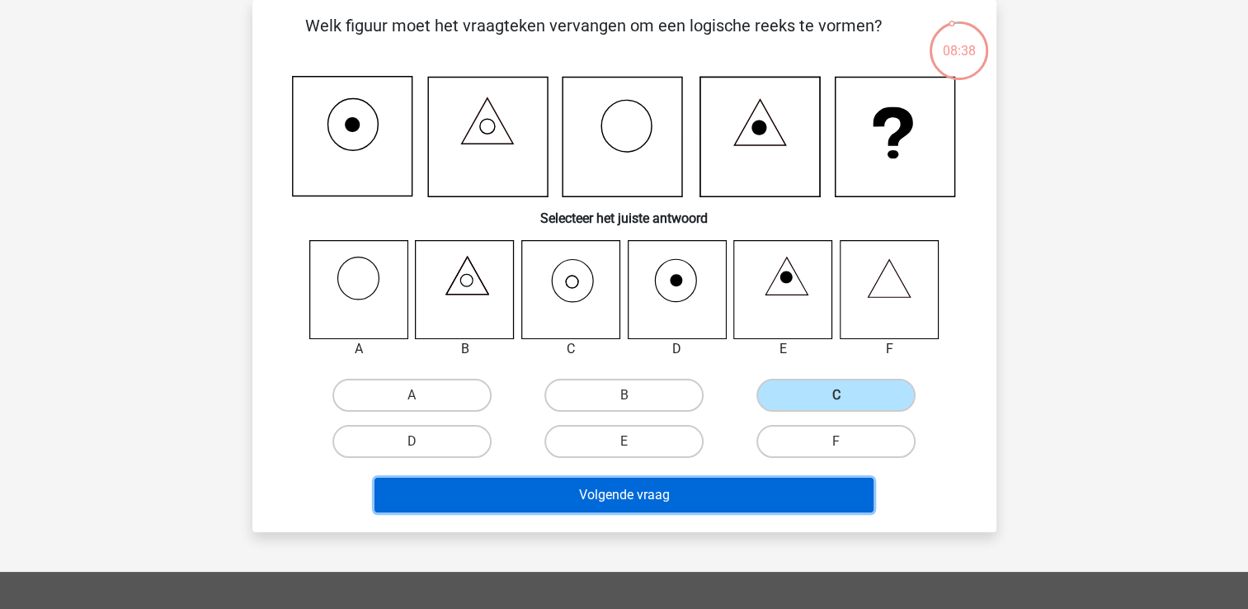
click at [693, 485] on button "Volgende vraag" at bounding box center [624, 495] width 499 height 35
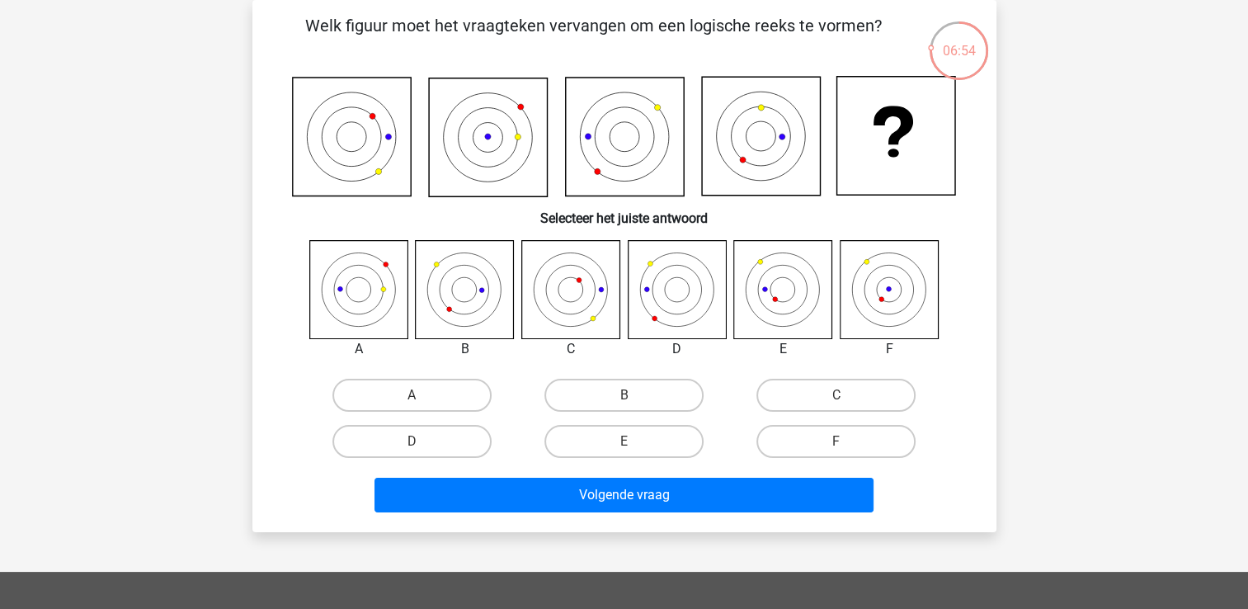
click at [626, 441] on input "E" at bounding box center [629, 446] width 11 height 11
radio input "true"
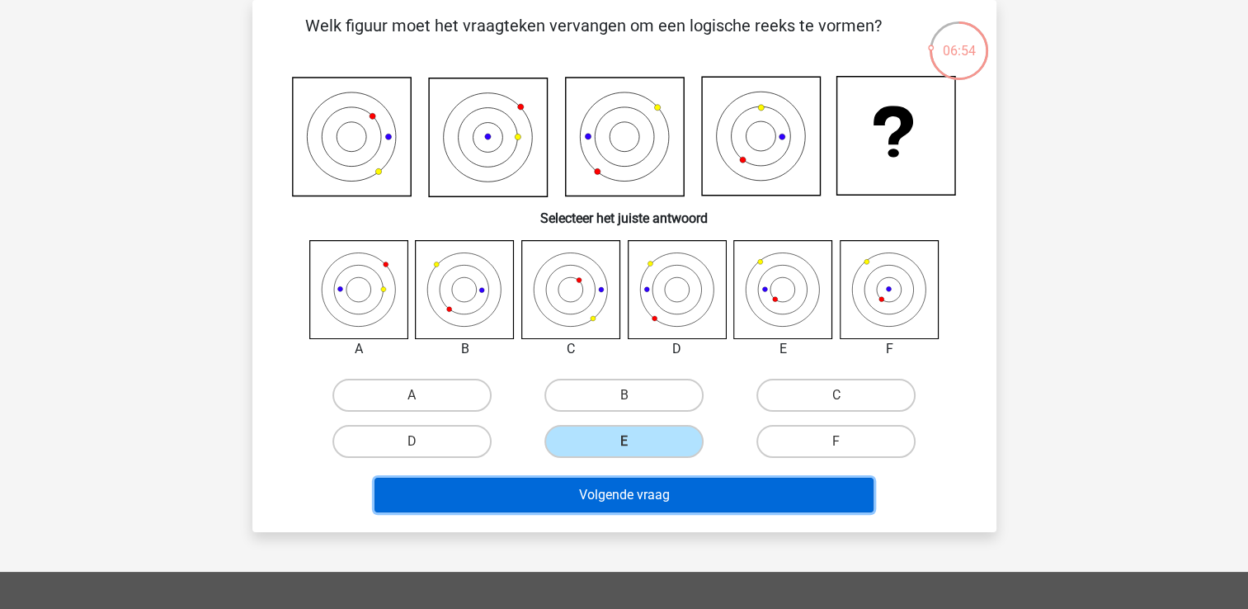
click at [636, 493] on button "Volgende vraag" at bounding box center [624, 495] width 499 height 35
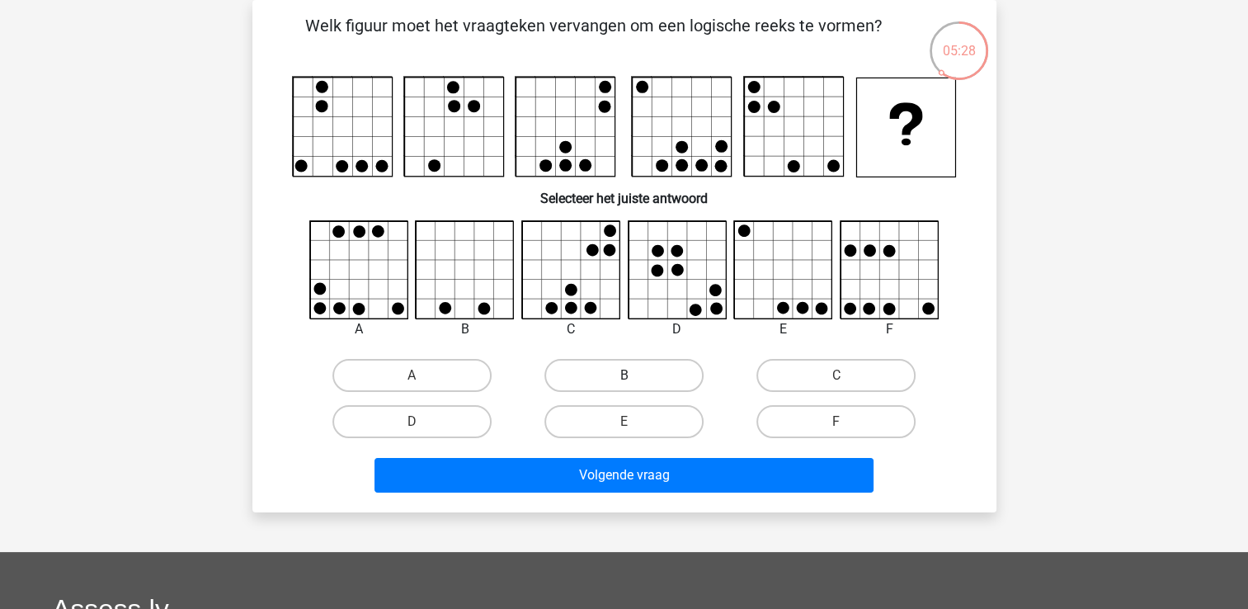
click at [593, 377] on label "B" at bounding box center [624, 375] width 159 height 33
click at [624, 377] on input "B" at bounding box center [629, 380] width 11 height 11
radio input "true"
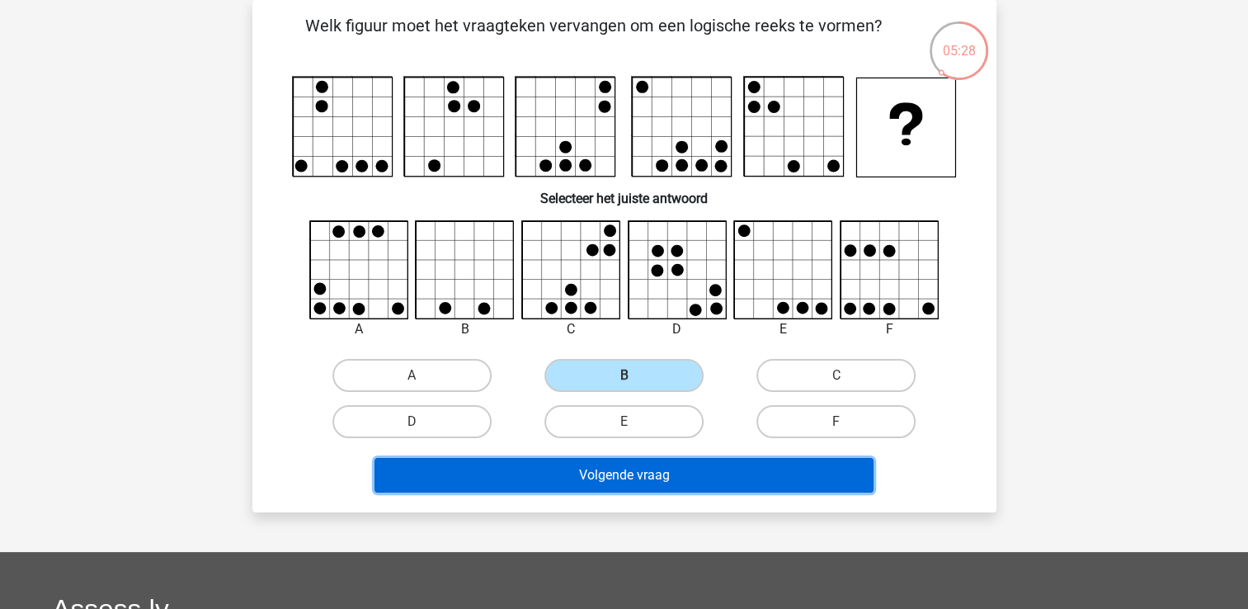
click at [621, 477] on button "Volgende vraag" at bounding box center [624, 475] width 499 height 35
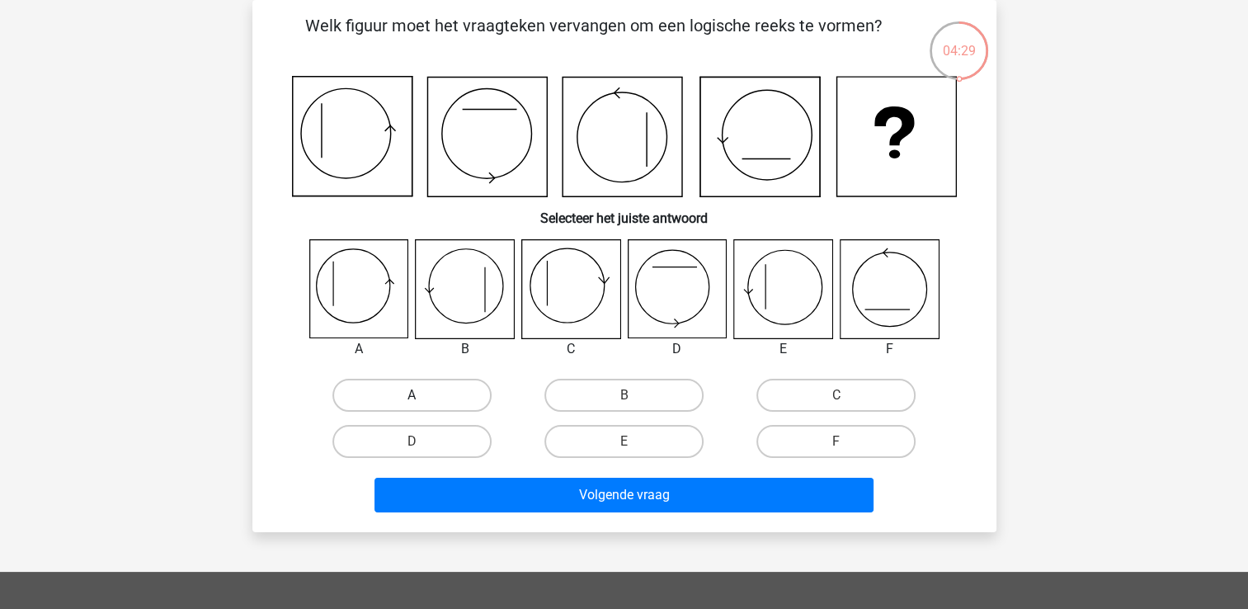
click at [442, 400] on label "A" at bounding box center [412, 395] width 159 height 33
click at [422, 400] on input "A" at bounding box center [417, 400] width 11 height 11
radio input "true"
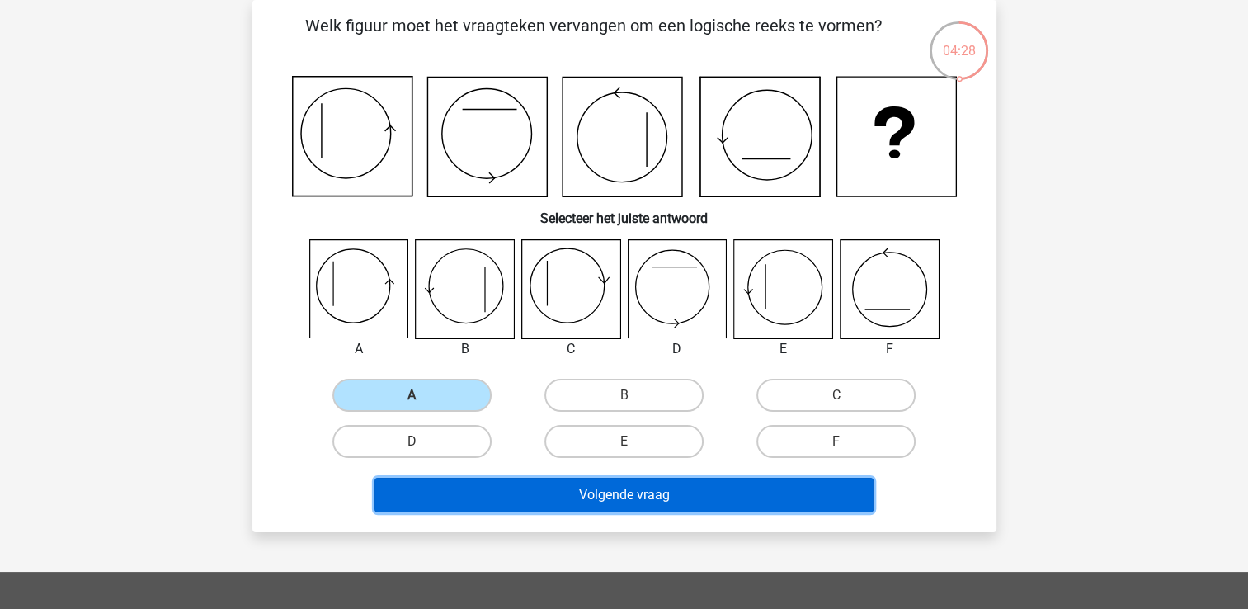
click at [535, 494] on button "Volgende vraag" at bounding box center [624, 495] width 499 height 35
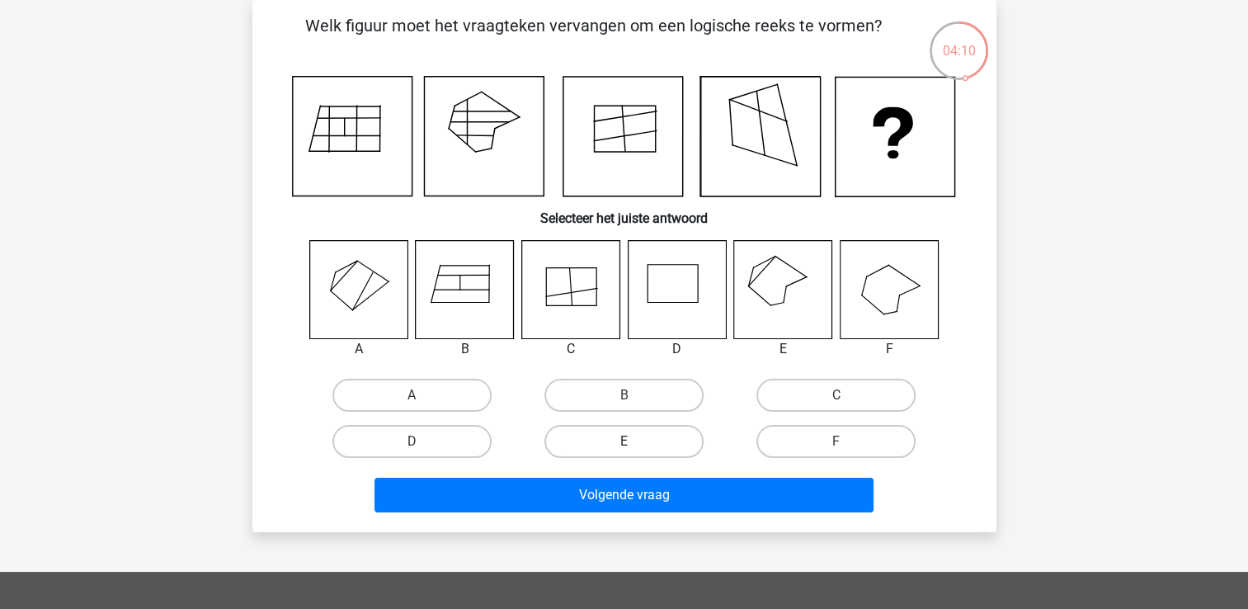
click at [625, 454] on label "E" at bounding box center [624, 441] width 159 height 33
click at [625, 452] on input "E" at bounding box center [629, 446] width 11 height 11
radio input "true"
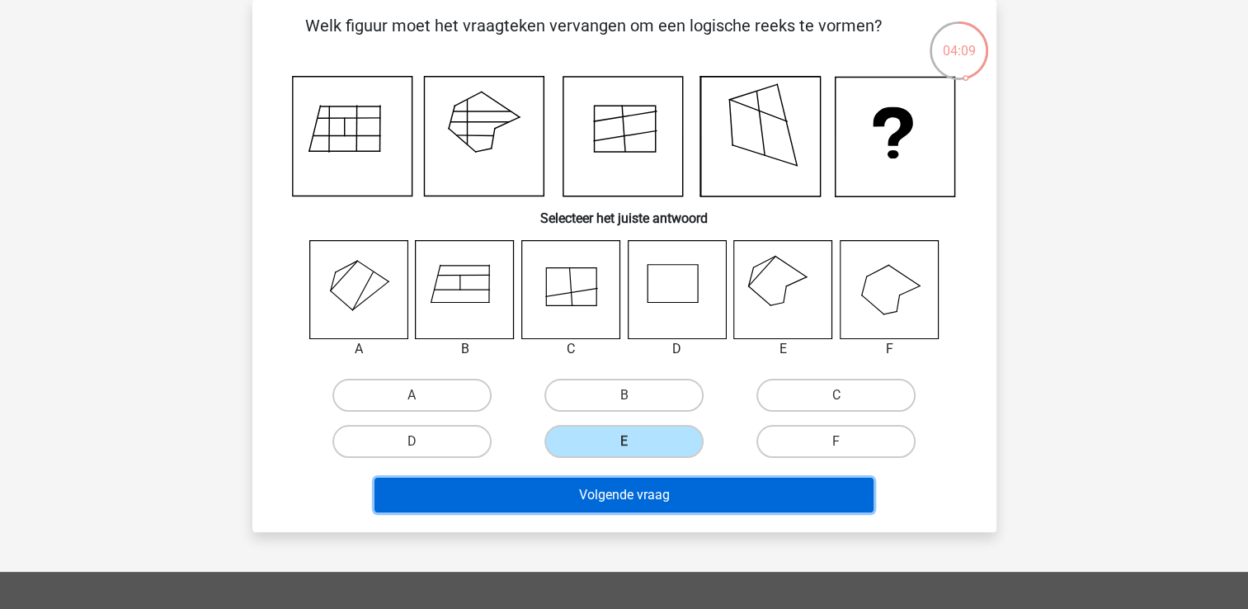
click at [620, 499] on button "Volgende vraag" at bounding box center [624, 495] width 499 height 35
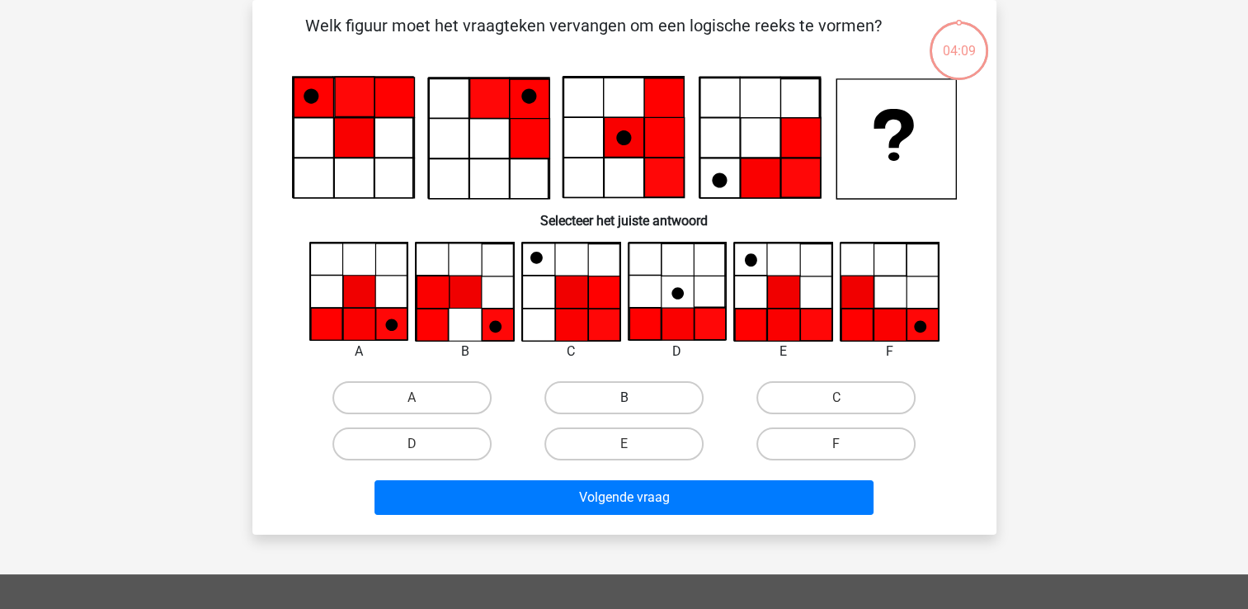
click at [666, 405] on label "B" at bounding box center [624, 397] width 159 height 33
click at [634, 405] on input "B" at bounding box center [629, 403] width 11 height 11
radio input "true"
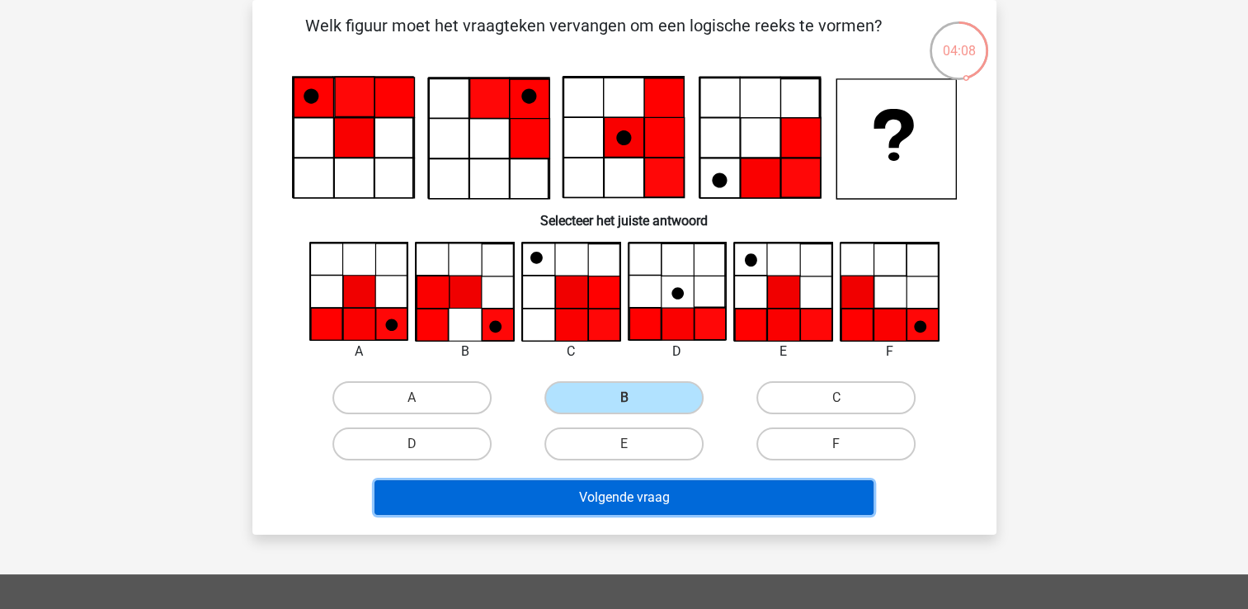
click at [651, 503] on button "Volgende vraag" at bounding box center [624, 497] width 499 height 35
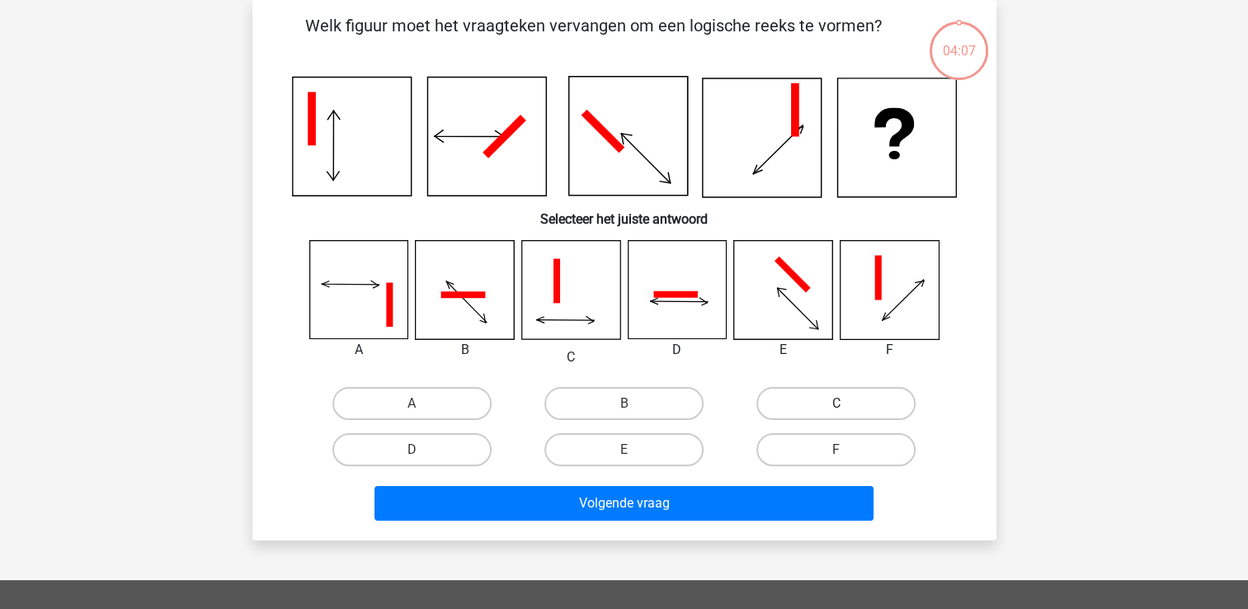
click at [832, 411] on label "C" at bounding box center [836, 403] width 159 height 33
click at [837, 411] on input "C" at bounding box center [842, 408] width 11 height 11
radio input "true"
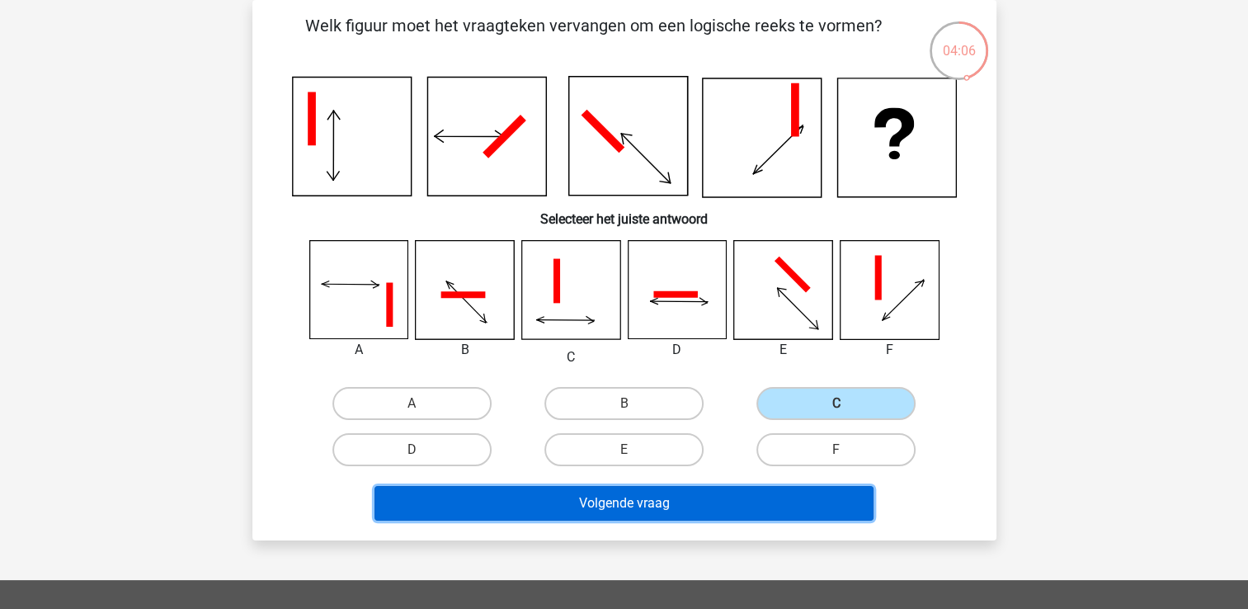
click at [766, 497] on button "Volgende vraag" at bounding box center [624, 503] width 499 height 35
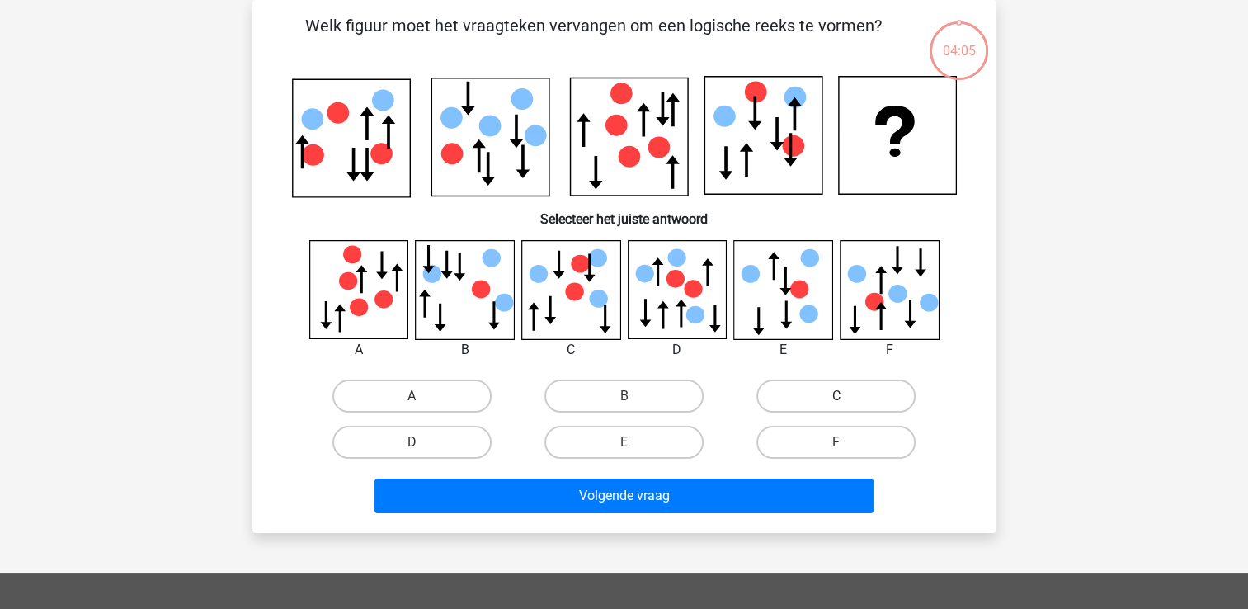
click at [828, 394] on label "C" at bounding box center [836, 396] width 159 height 33
click at [837, 396] on input "C" at bounding box center [842, 401] width 11 height 11
radio input "true"
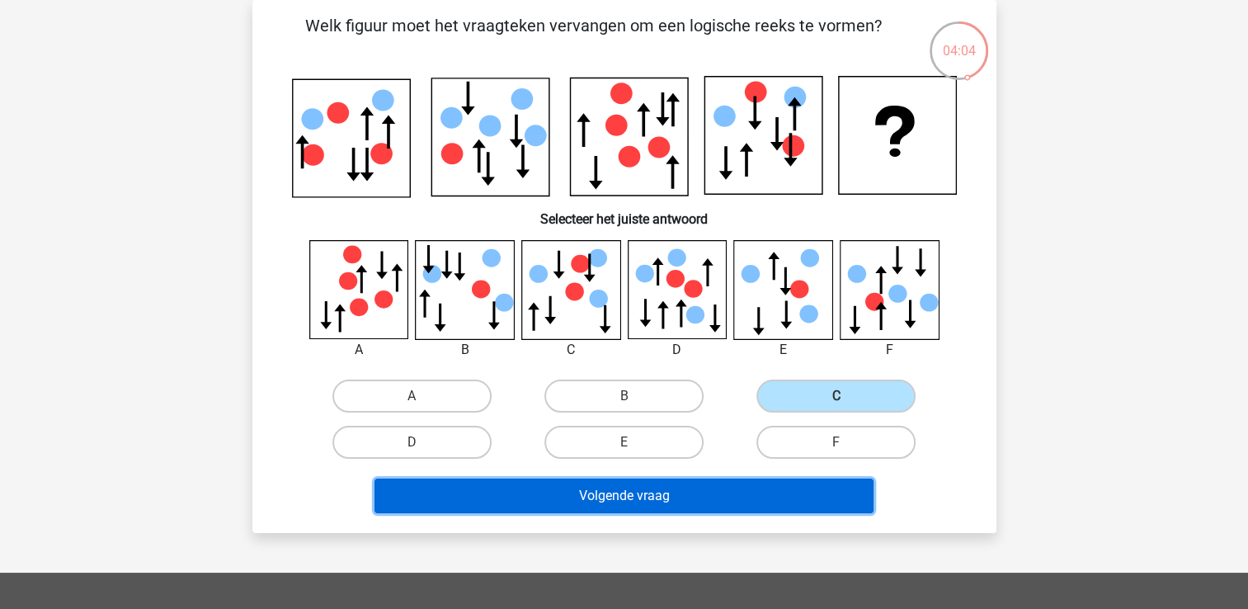
click at [738, 498] on button "Volgende vraag" at bounding box center [624, 496] width 499 height 35
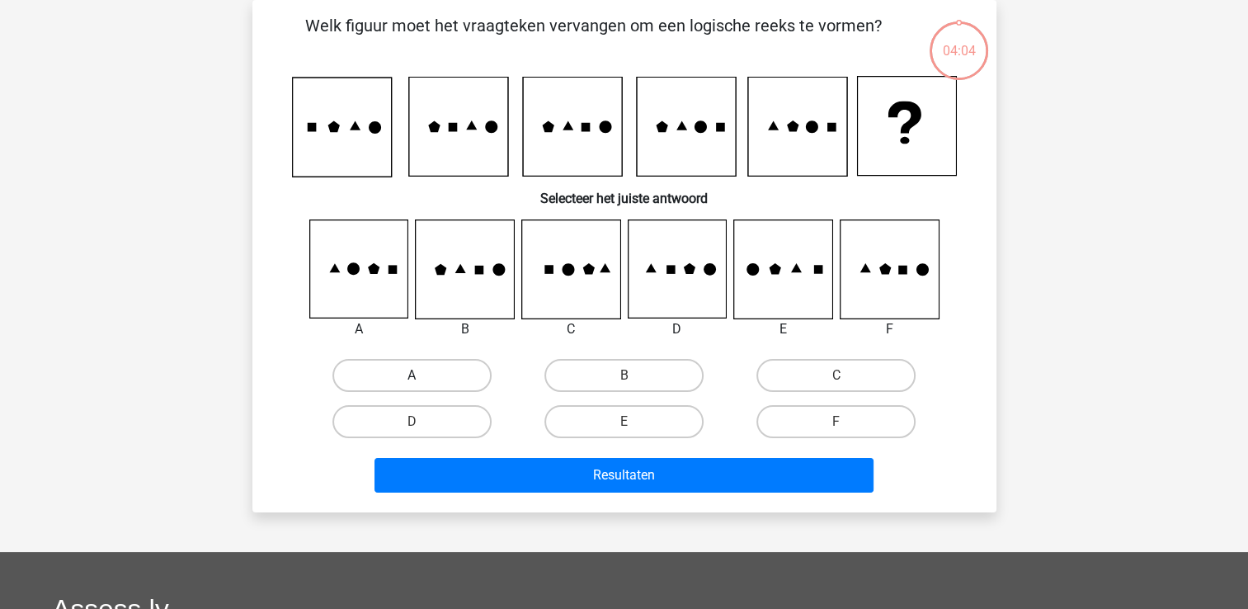
click at [453, 384] on label "A" at bounding box center [412, 375] width 159 height 33
click at [422, 384] on input "A" at bounding box center [417, 380] width 11 height 11
radio input "true"
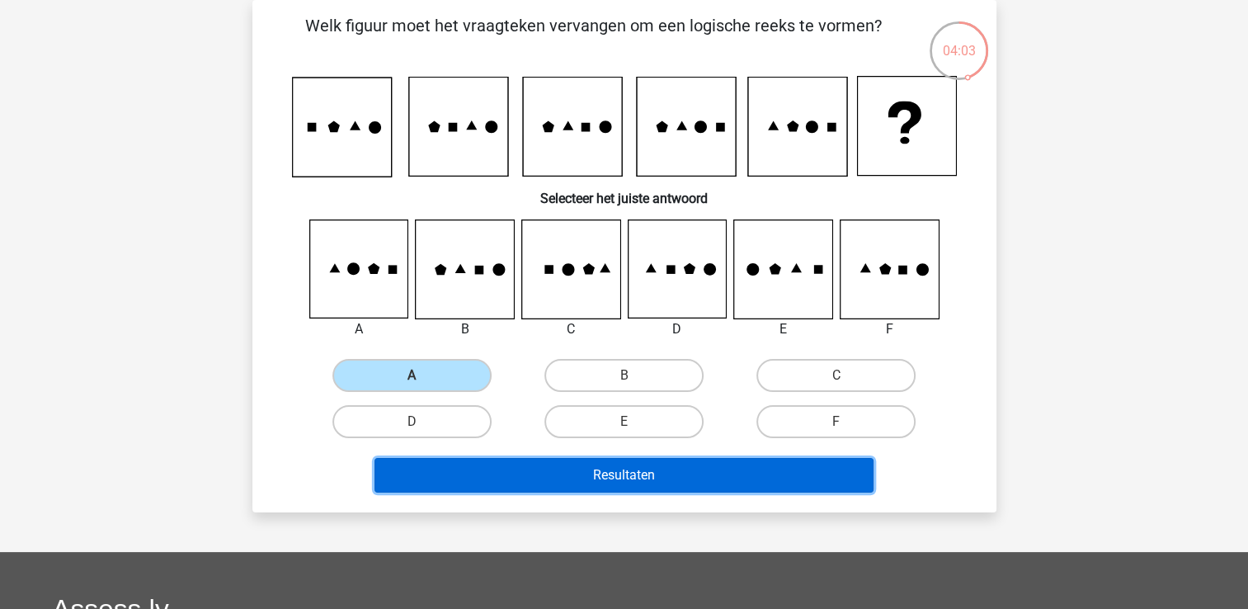
click at [574, 474] on button "Resultaten" at bounding box center [624, 475] width 499 height 35
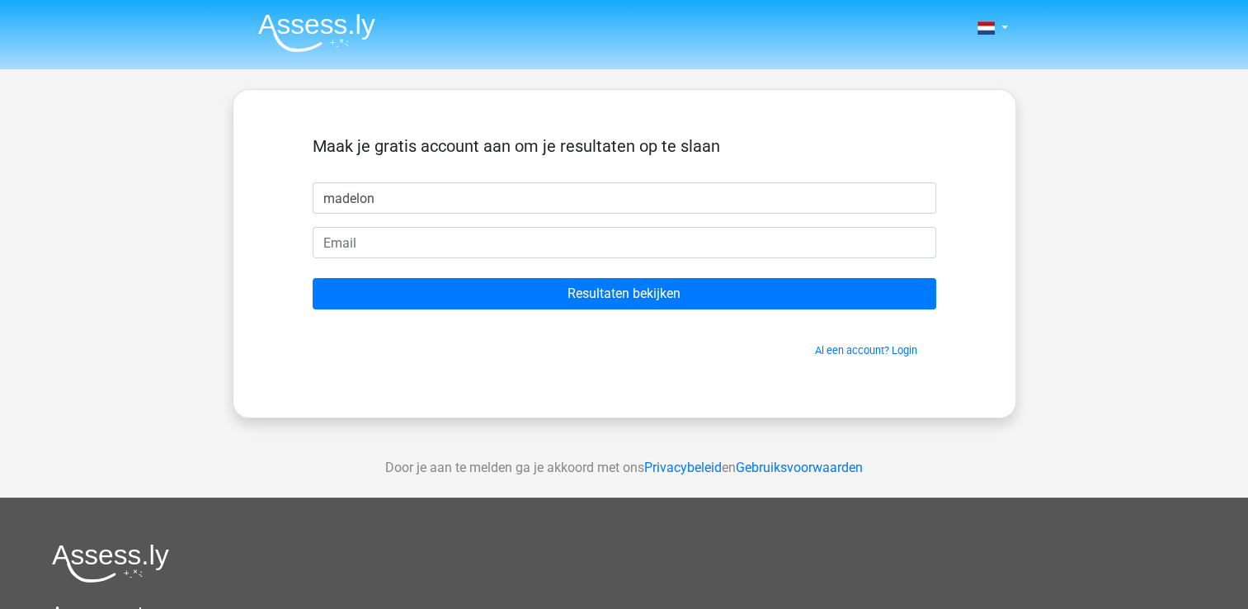
type input "madelon"
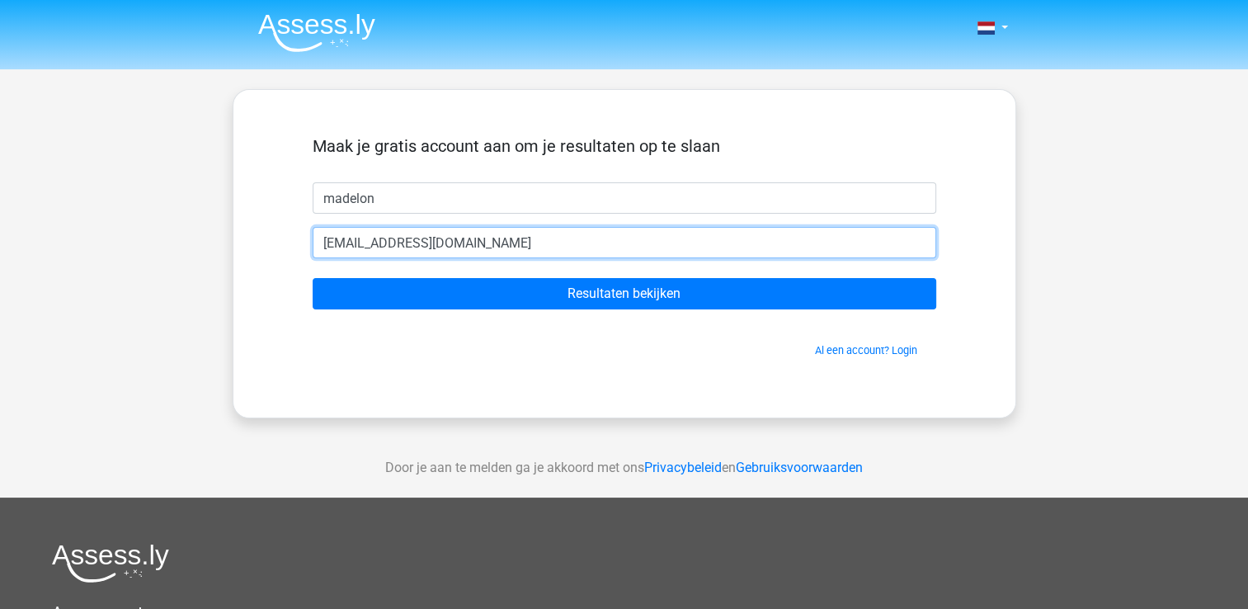
type input "[EMAIL_ADDRESS][DOMAIN_NAME]"
click at [313, 278] on input "Resultaten bekijken" at bounding box center [625, 293] width 624 height 31
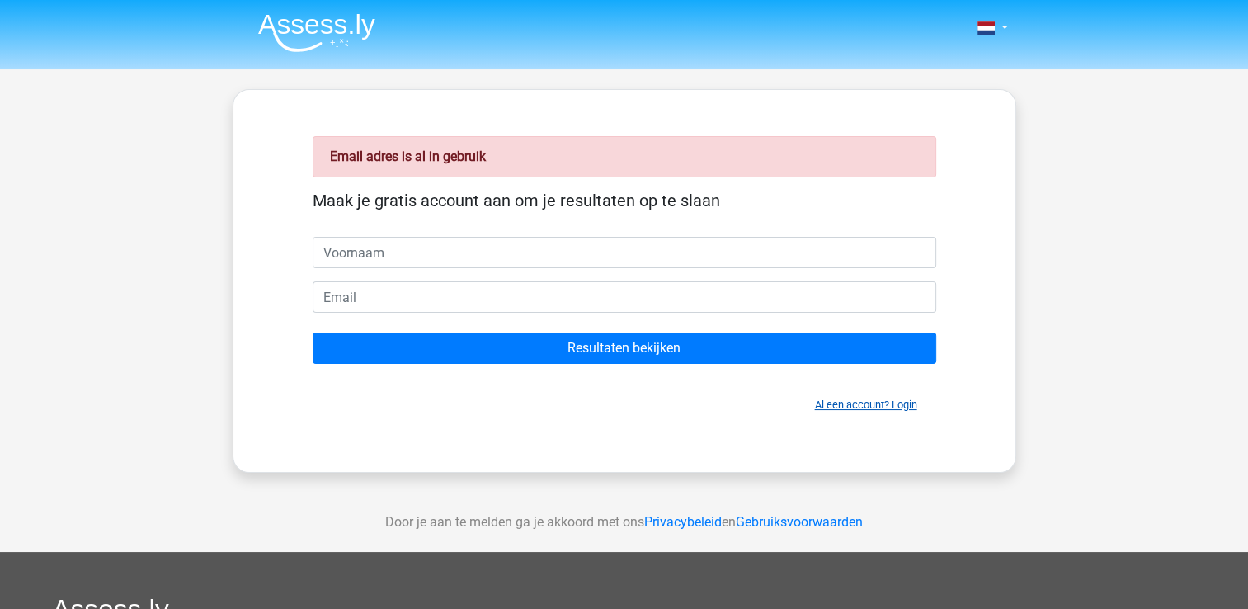
click at [869, 405] on link "Al een account? Login" at bounding box center [866, 405] width 102 height 12
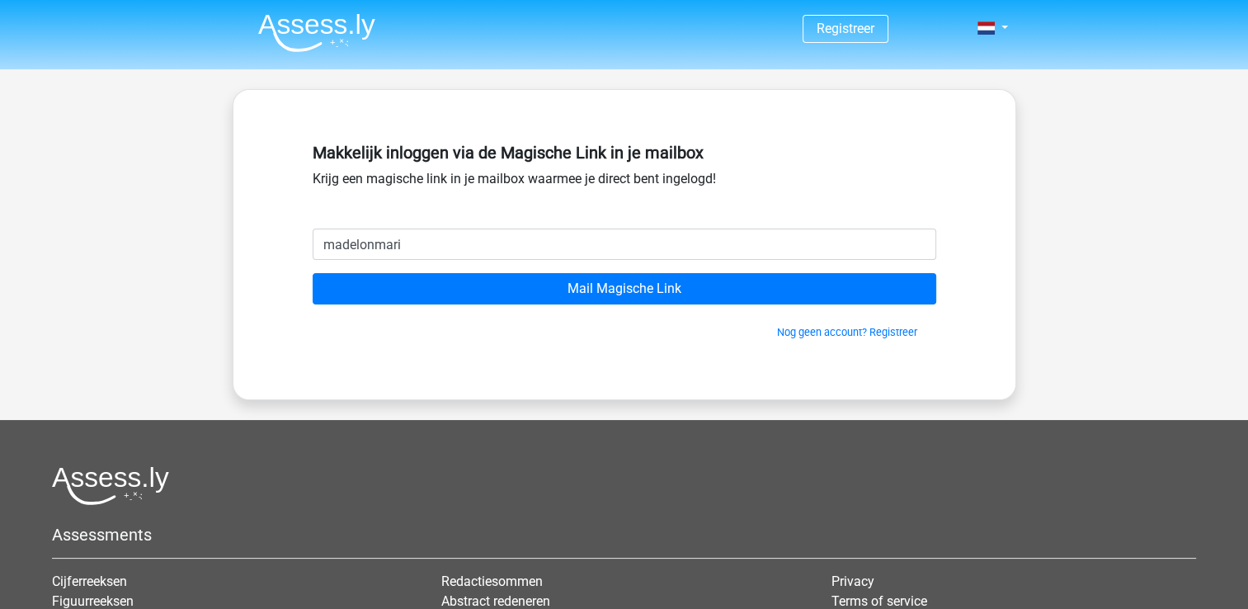
click at [313, 273] on input "Mail Magische Link" at bounding box center [625, 288] width 624 height 31
type input "[EMAIL_ADDRESS][DOMAIN_NAME]"
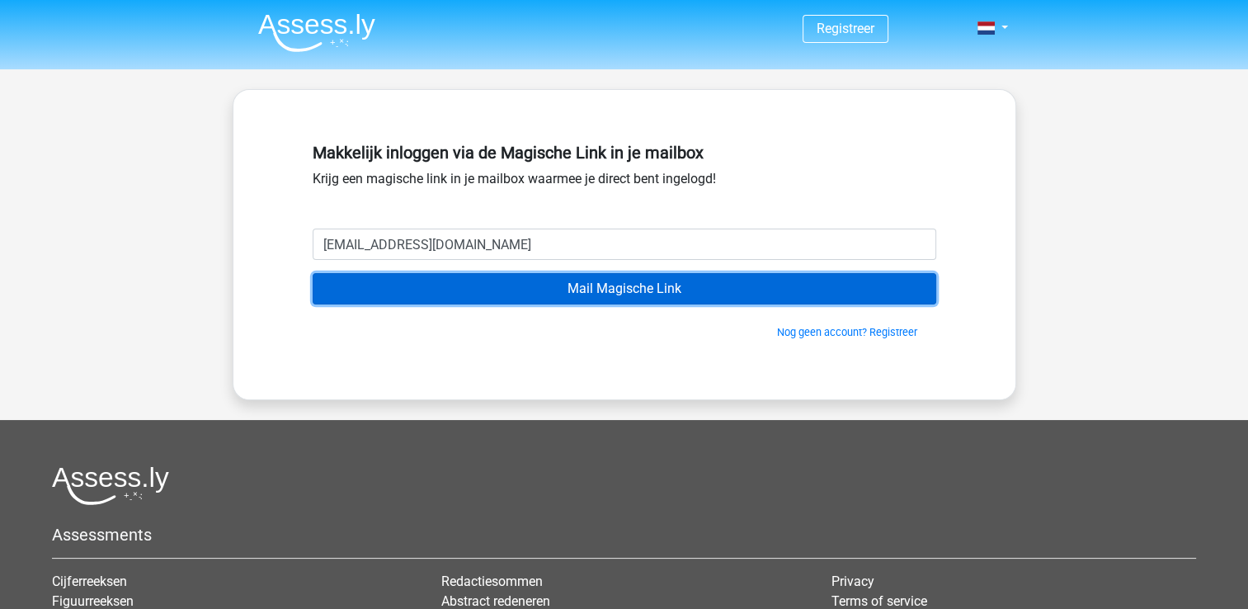
click at [595, 294] on input "Mail Magische Link" at bounding box center [625, 288] width 624 height 31
